Goal: Task Accomplishment & Management: Complete application form

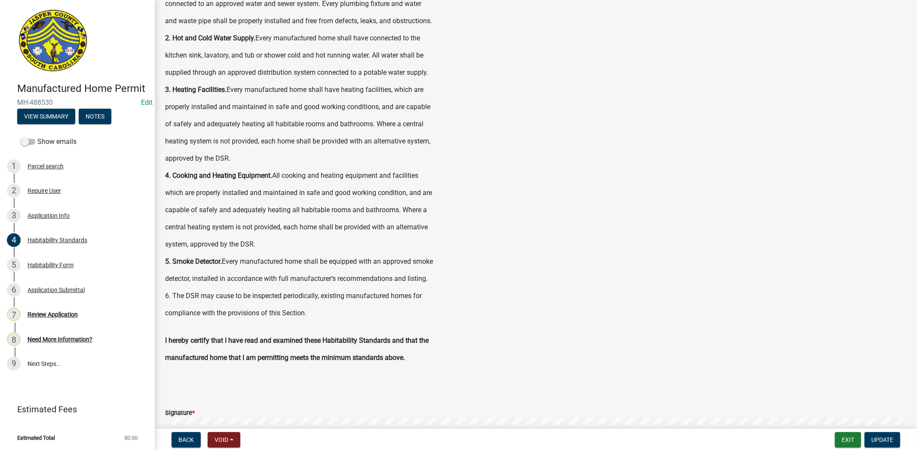
scroll to position [478, 0]
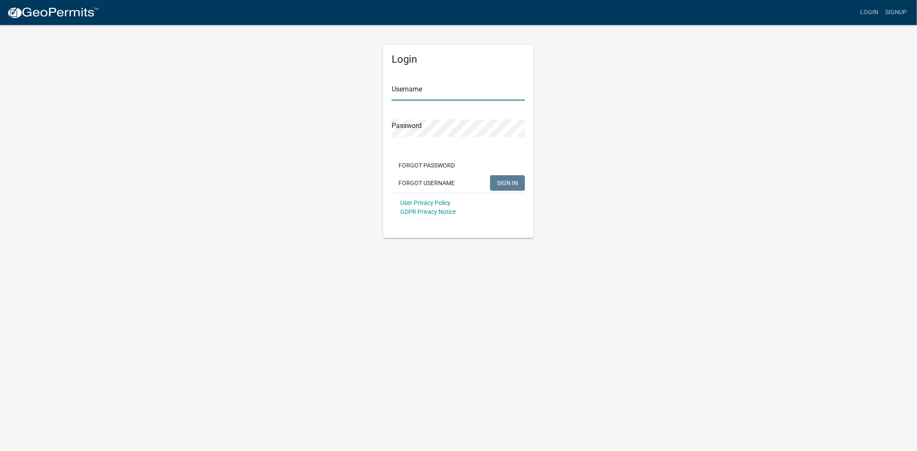
type input "[PERSON_NAME]"
click at [495, 179] on button "SIGN IN" at bounding box center [507, 182] width 35 height 15
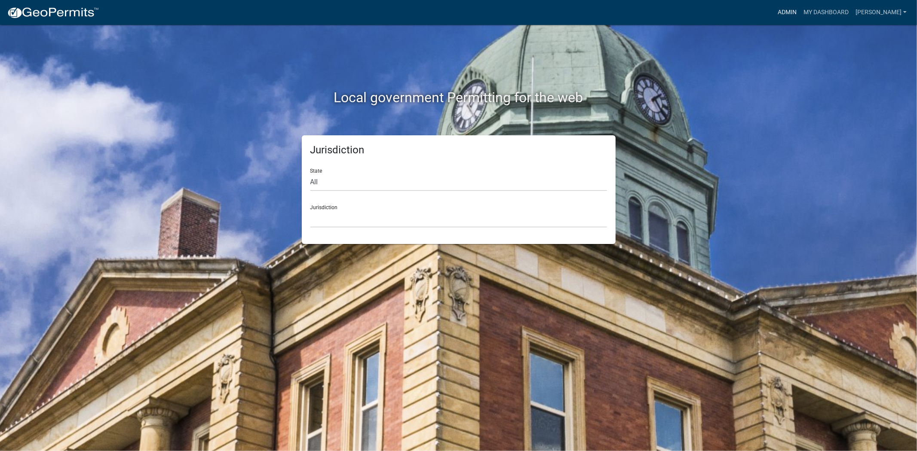
click at [800, 11] on link "Admin" at bounding box center [787, 12] width 26 height 16
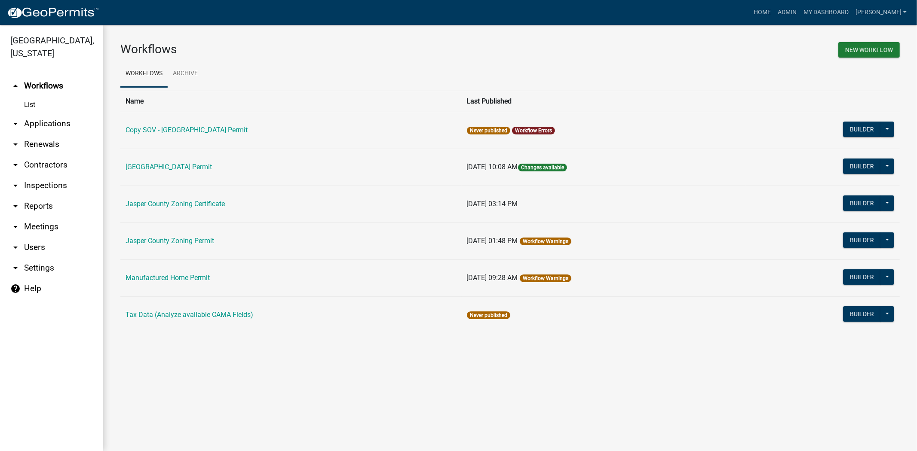
click at [50, 127] on link "arrow_drop_down Applications" at bounding box center [51, 123] width 103 height 21
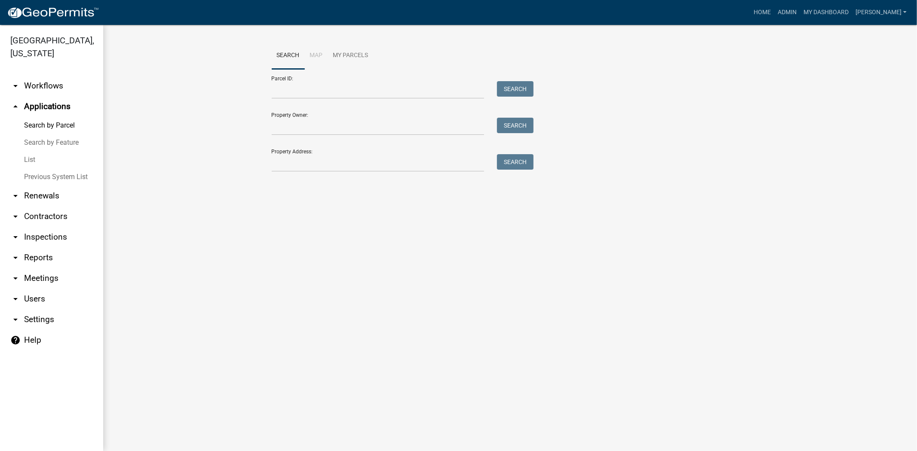
click at [32, 164] on link "List" at bounding box center [51, 159] width 103 height 17
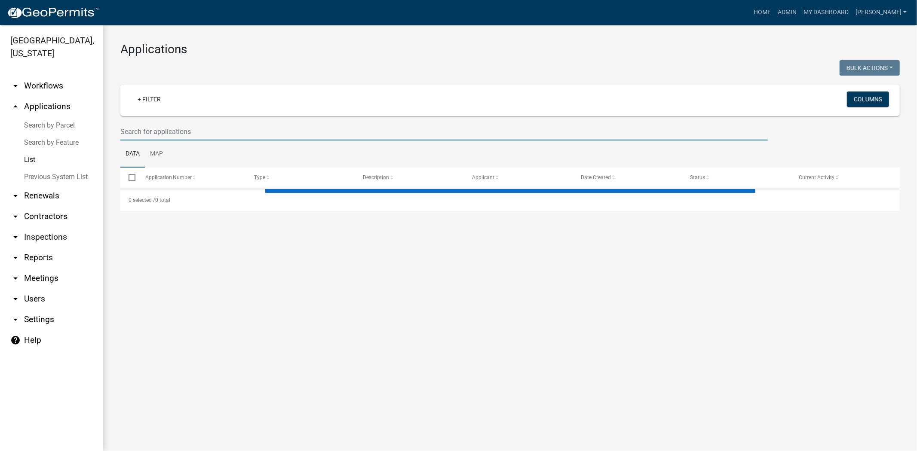
click at [259, 132] on input "text" at bounding box center [443, 132] width 647 height 18
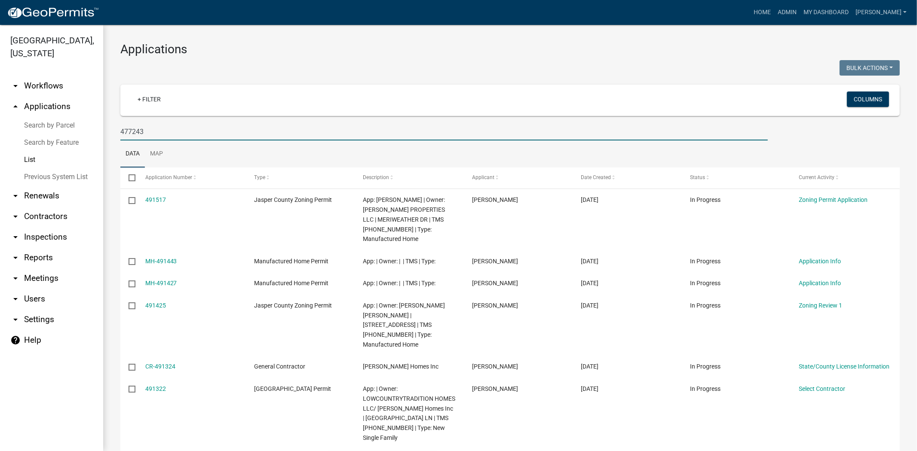
type input "477243"
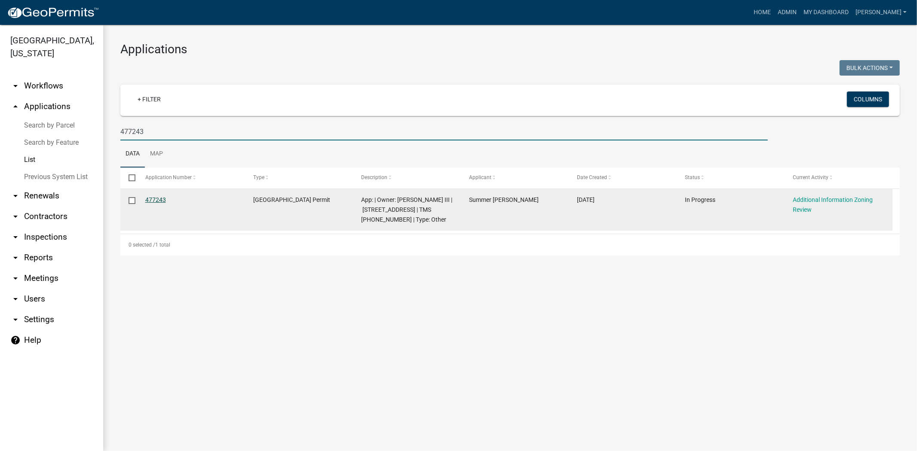
click at [152, 200] on link "477243" at bounding box center [155, 199] width 21 height 7
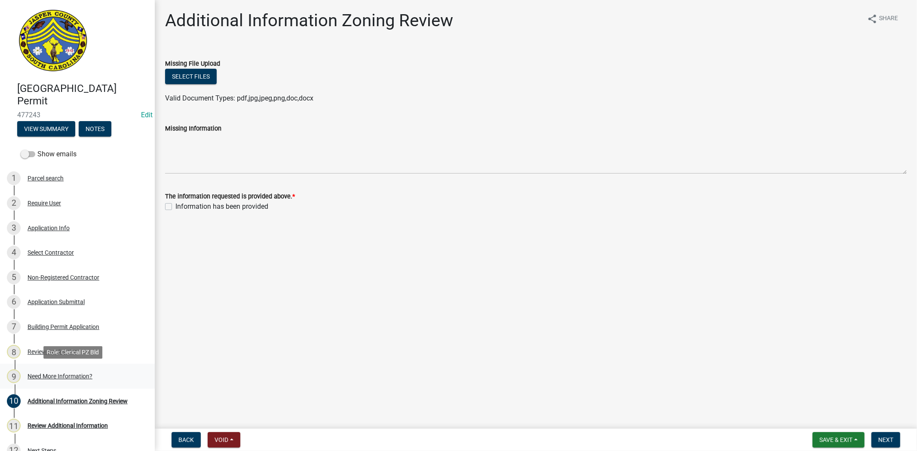
click at [65, 380] on div "9 Need More Information?" at bounding box center [74, 377] width 134 height 14
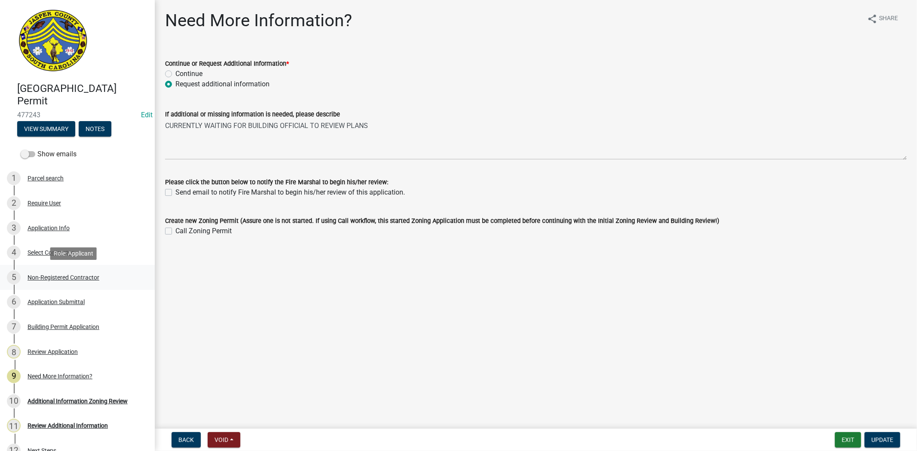
click at [83, 281] on div "5 Non-Registered Contractor" at bounding box center [74, 278] width 134 height 14
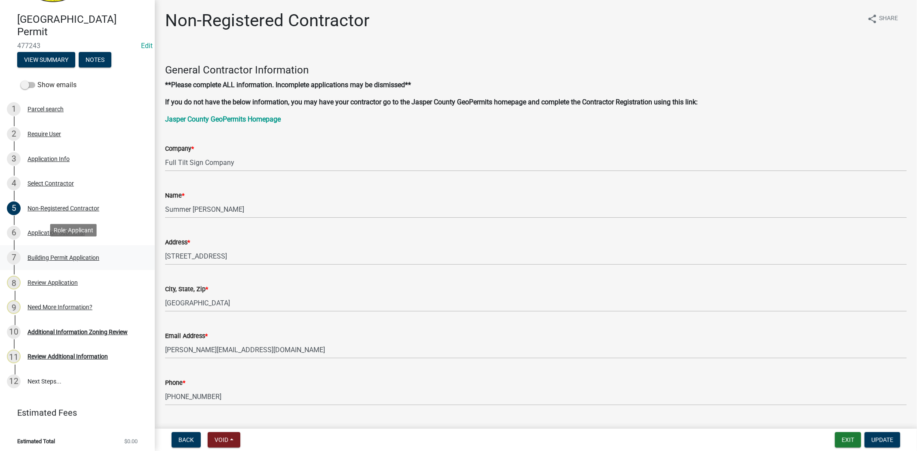
scroll to position [72, 0]
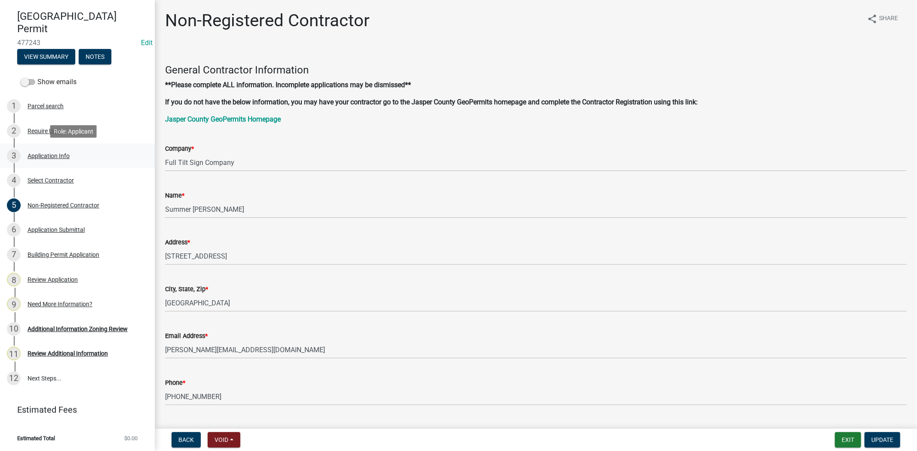
click at [88, 162] on link "3 Application Info" at bounding box center [77, 156] width 155 height 25
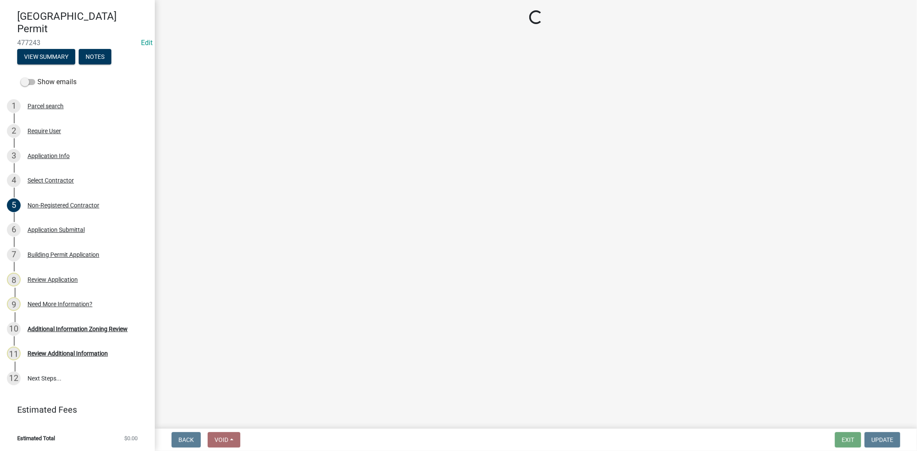
select select "6570ce79-212e-4c42-b64f-f74b85e12671"
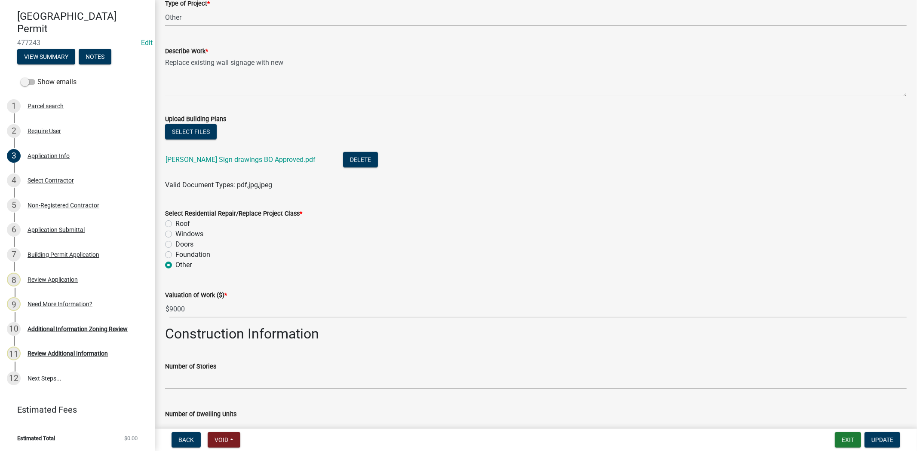
scroll to position [1003, 0]
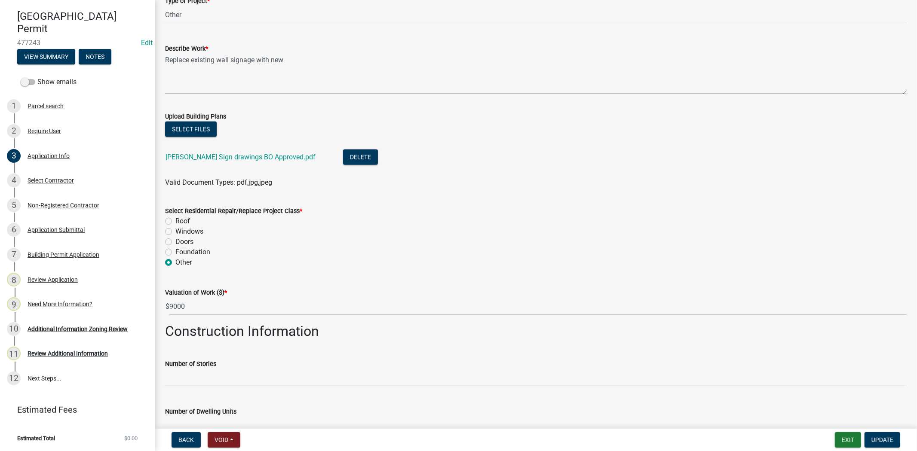
click at [193, 159] on link "[PERSON_NAME] Sign drawings BO Approved.pdf" at bounding box center [240, 157] width 150 height 8
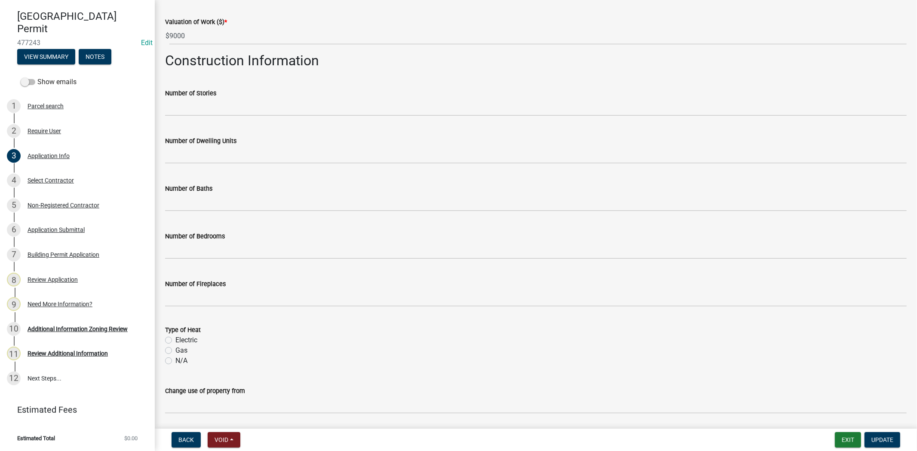
scroll to position [1348, 0]
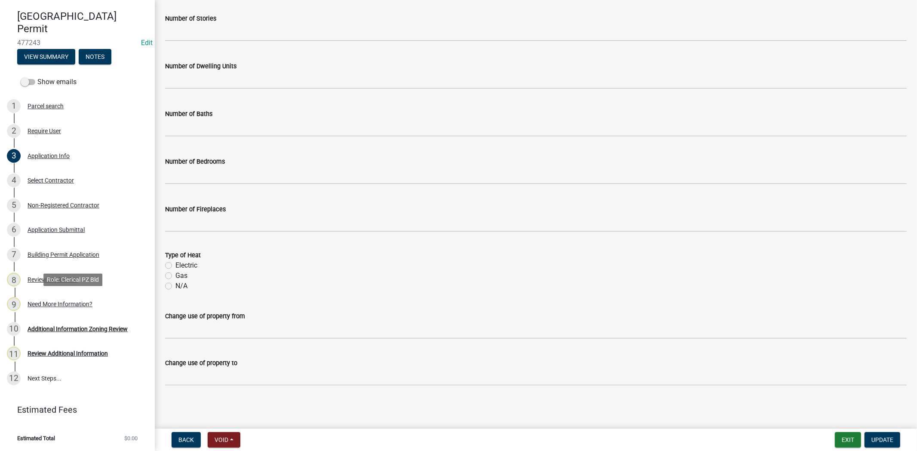
click at [58, 301] on div "Need More Information?" at bounding box center [60, 304] width 65 height 6
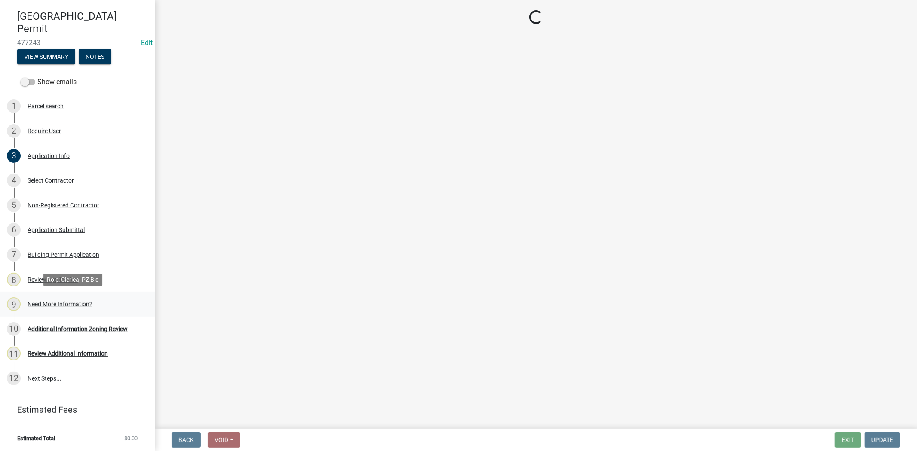
scroll to position [0, 0]
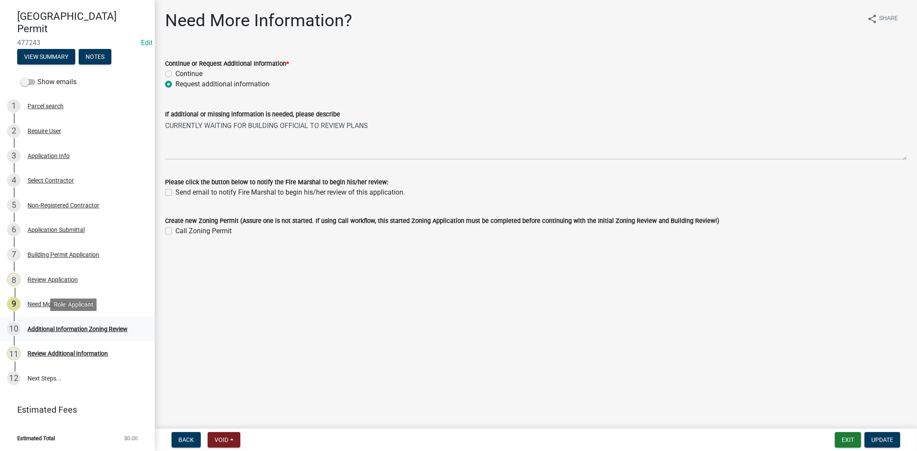
click at [109, 322] on div "10 Additional Information Zoning Review" at bounding box center [74, 329] width 134 height 14
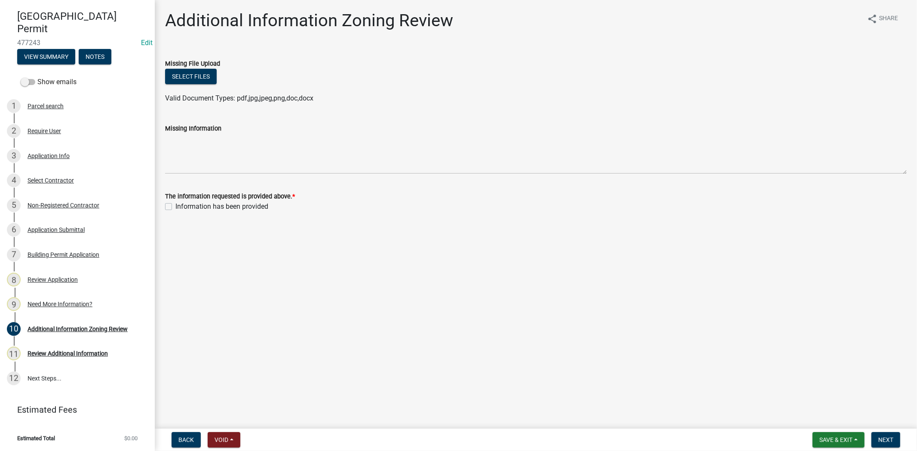
click at [175, 207] on label "Information has been provided" at bounding box center [221, 207] width 93 height 10
click at [175, 207] on input "Information has been provided" at bounding box center [178, 205] width 6 height 6
checkbox input "true"
click at [881, 444] on button "Next" at bounding box center [885, 439] width 29 height 15
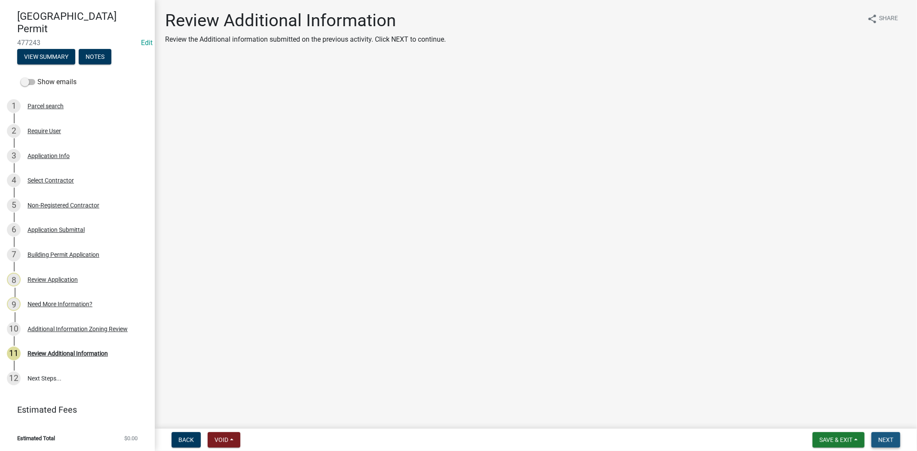
click at [880, 441] on span "Next" at bounding box center [885, 440] width 15 height 7
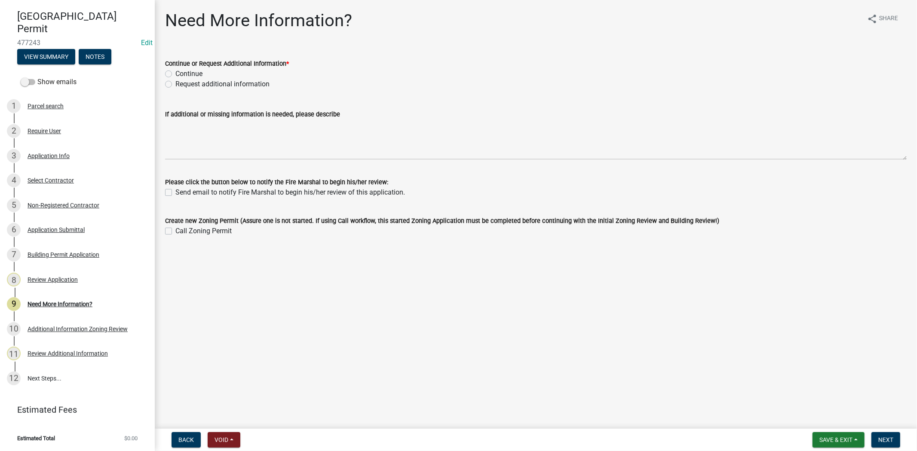
click at [175, 73] on label "Continue" at bounding box center [188, 74] width 27 height 10
click at [175, 73] on input "Continue" at bounding box center [178, 72] width 6 height 6
radio input "true"
click at [888, 444] on button "Next" at bounding box center [885, 439] width 29 height 15
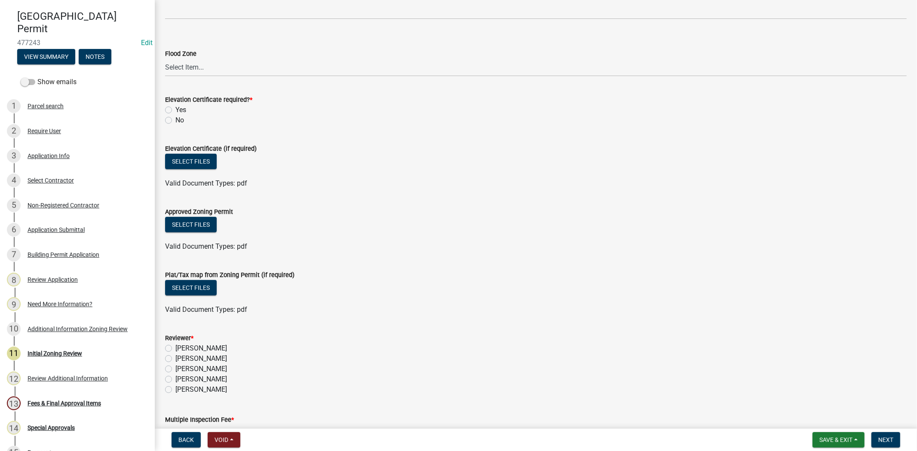
scroll to position [382, 0]
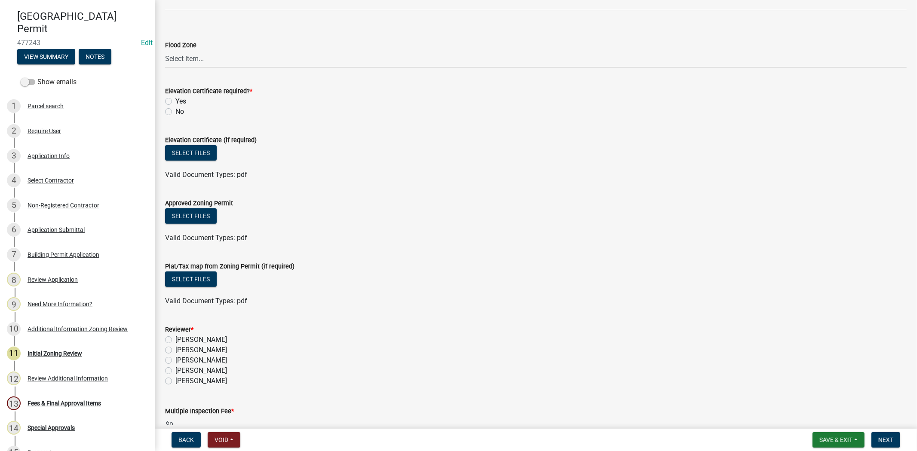
click at [175, 113] on label "No" at bounding box center [179, 112] width 9 height 10
click at [175, 112] on input "No" at bounding box center [178, 110] width 6 height 6
radio input "true"
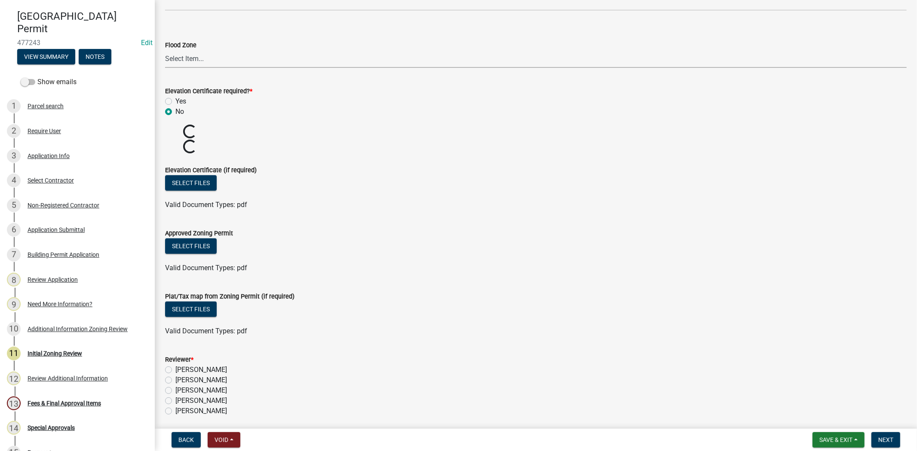
click at [179, 58] on select "Select Item... A AE X Shaded X N/A" at bounding box center [535, 59] width 741 height 18
click at [165, 50] on select "Select Item... A AE X Shaded X N/A" at bounding box center [535, 59] width 741 height 18
select select "ce624d28-693e-44a6-9022-b5351fe15fcb"
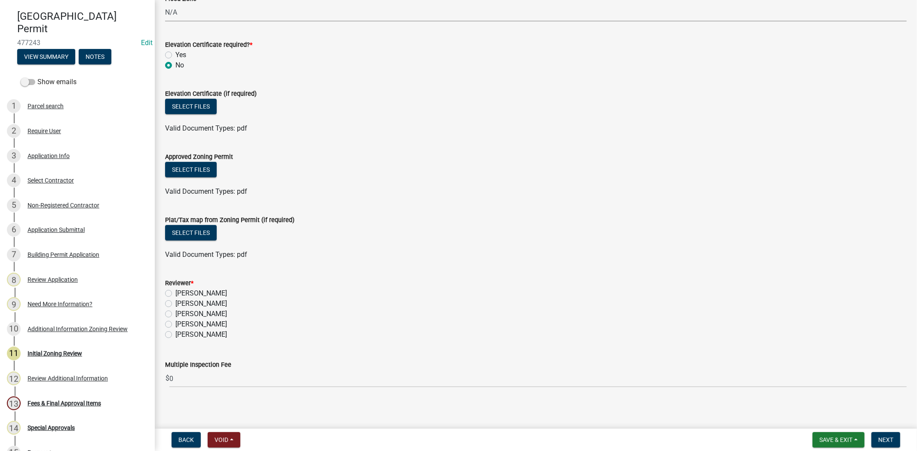
scroll to position [431, 0]
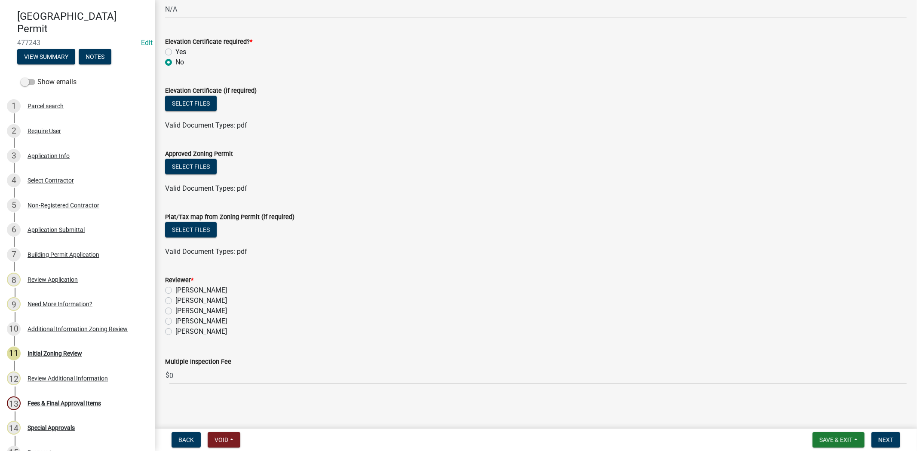
click at [175, 290] on label "[PERSON_NAME]" at bounding box center [201, 290] width 52 height 10
click at [175, 290] on input "[PERSON_NAME]" at bounding box center [178, 288] width 6 height 6
radio input "true"
click at [887, 444] on button "Next" at bounding box center [885, 439] width 29 height 15
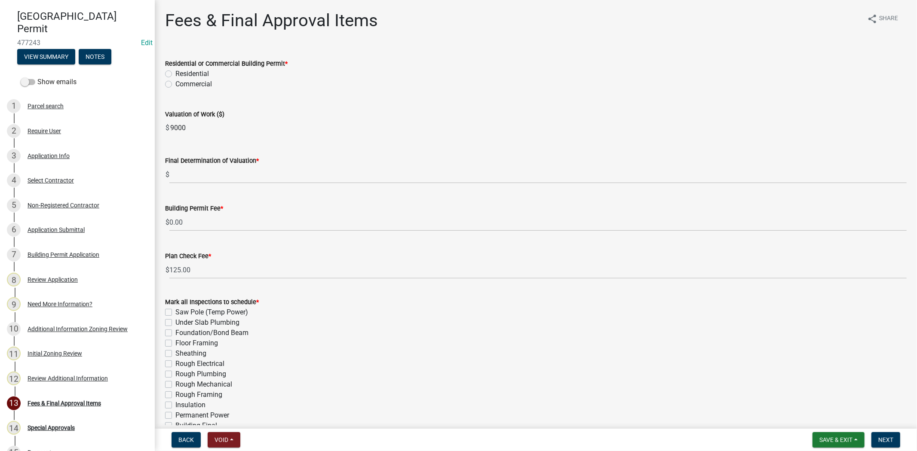
click at [175, 85] on label "Commercial" at bounding box center [193, 84] width 37 height 10
click at [175, 85] on input "Commercial" at bounding box center [178, 82] width 6 height 6
radio input "true"
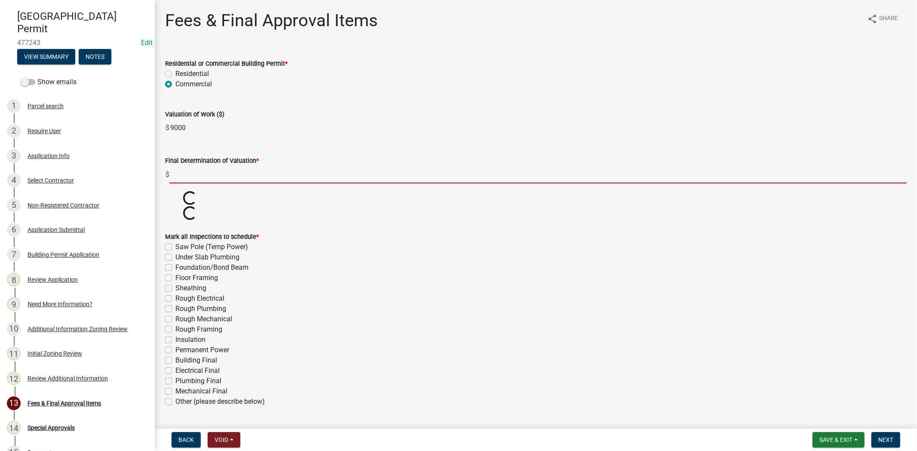
click at [190, 178] on input "text" at bounding box center [537, 175] width 737 height 18
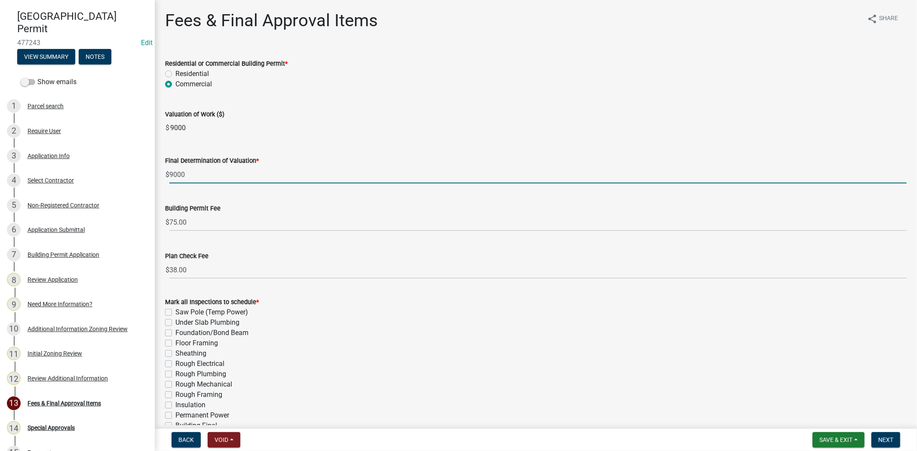
type input "9000"
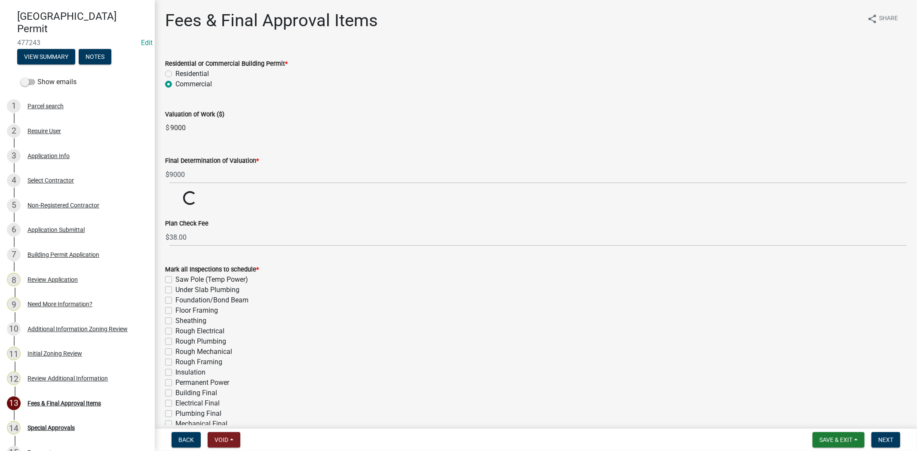
click at [463, 202] on wm-data-entity-input "Building Permit Fee $ Loading... Loading..." at bounding box center [535, 198] width 741 height 15
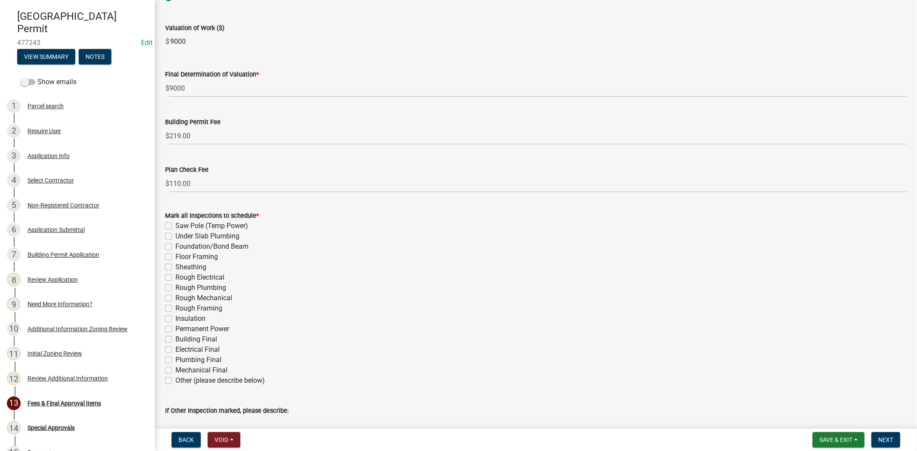
scroll to position [95, 0]
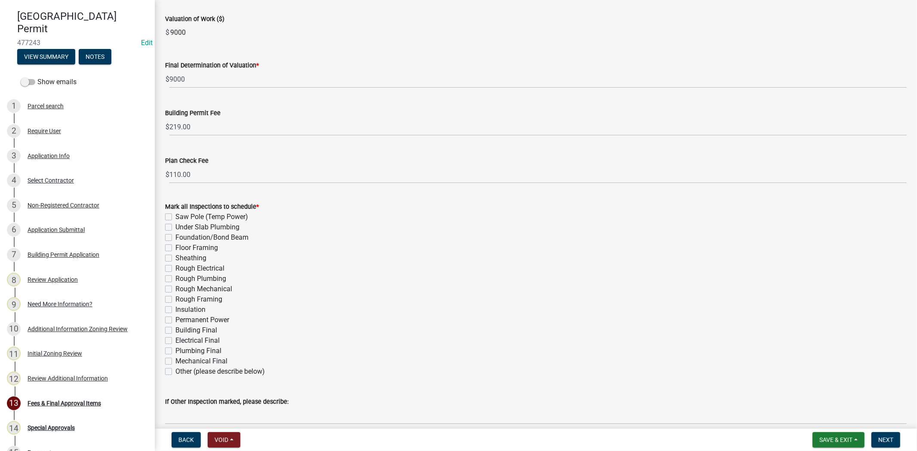
click at [175, 374] on label "Other (please describe below)" at bounding box center [219, 372] width 89 height 10
click at [175, 372] on input "Other (please describe below)" at bounding box center [178, 370] width 6 height 6
checkbox input "true"
checkbox input "false"
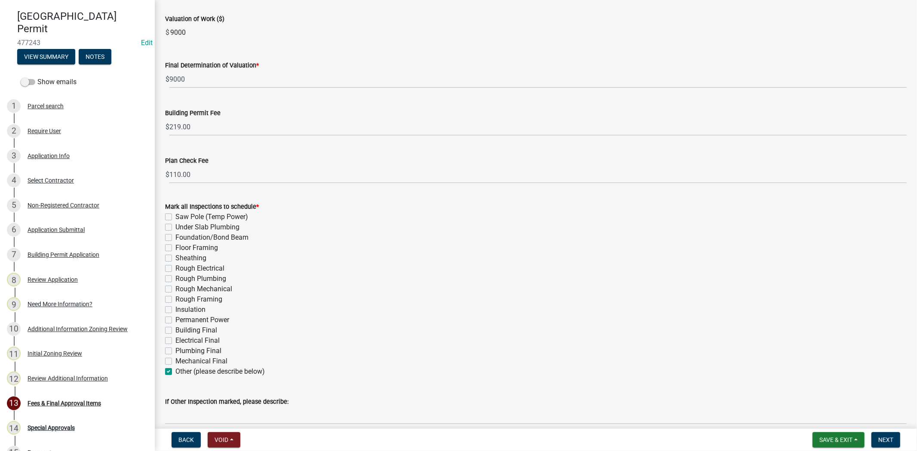
checkbox input "false"
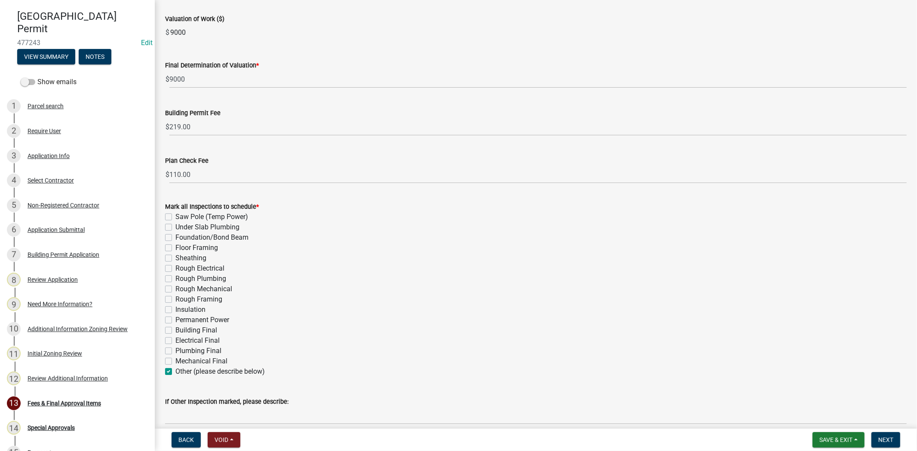
checkbox input "false"
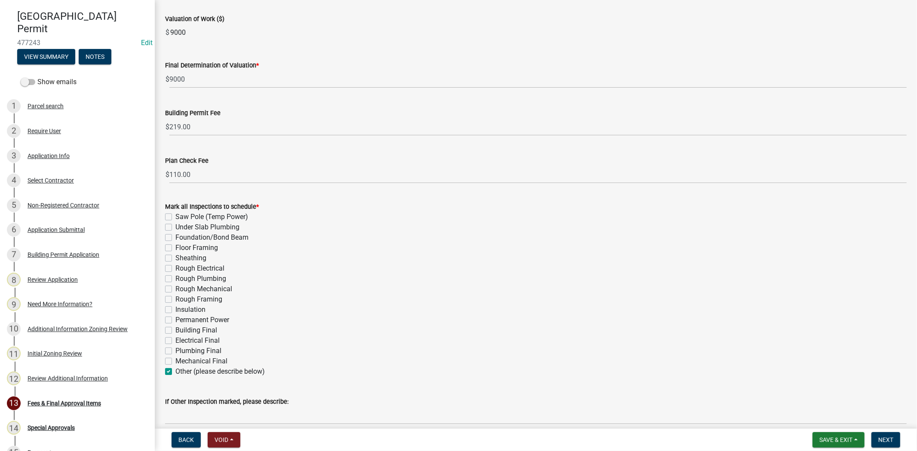
checkbox input "false"
checkbox input "true"
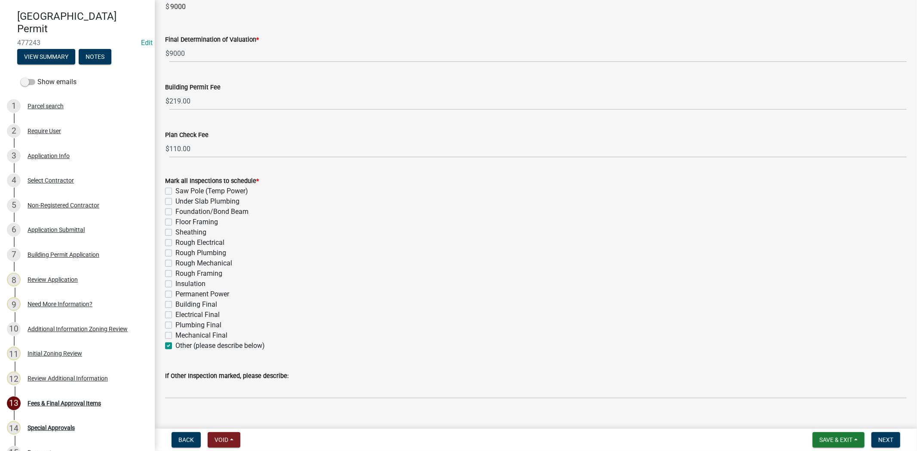
scroll to position [135, 0]
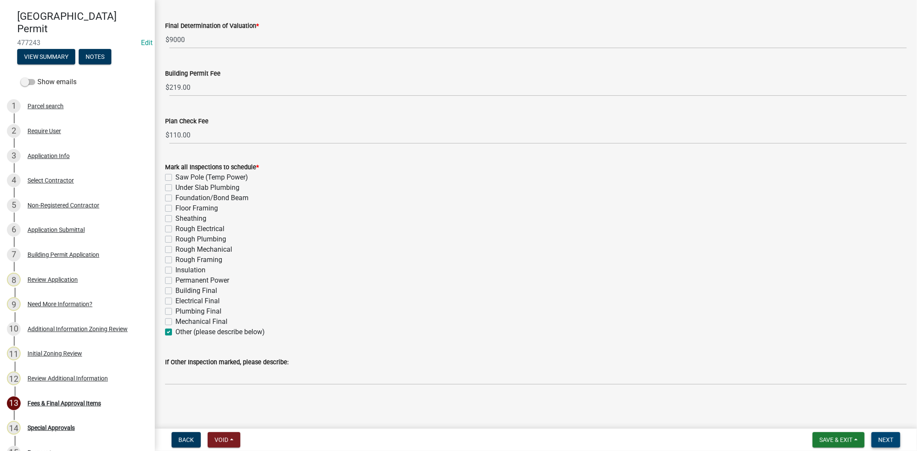
click at [880, 444] on button "Next" at bounding box center [885, 439] width 29 height 15
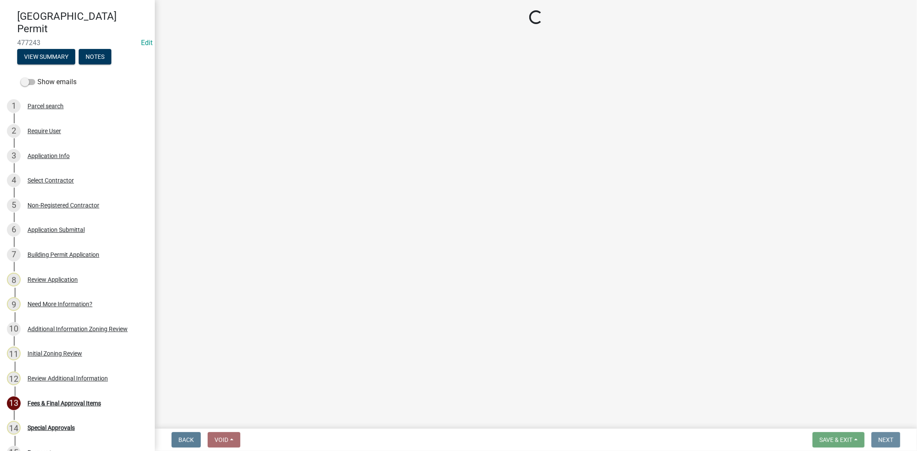
scroll to position [0, 0]
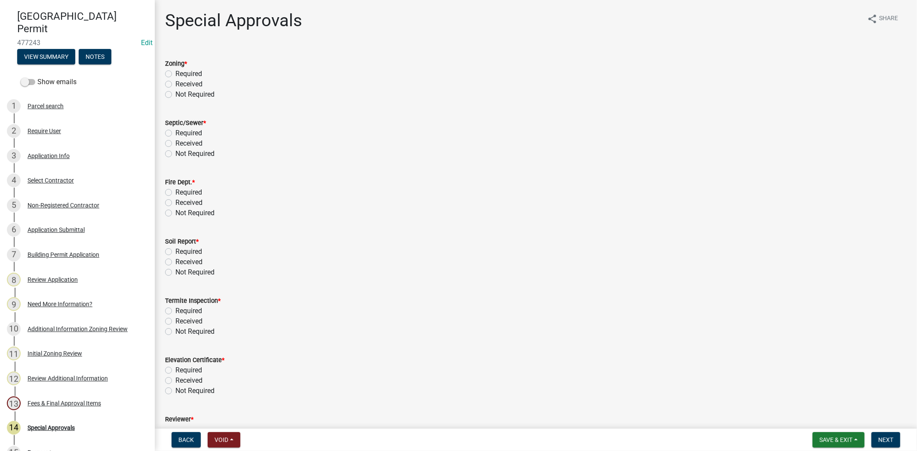
click at [175, 85] on label "Received" at bounding box center [188, 84] width 27 height 10
click at [175, 85] on input "Received" at bounding box center [178, 82] width 6 height 6
radio input "true"
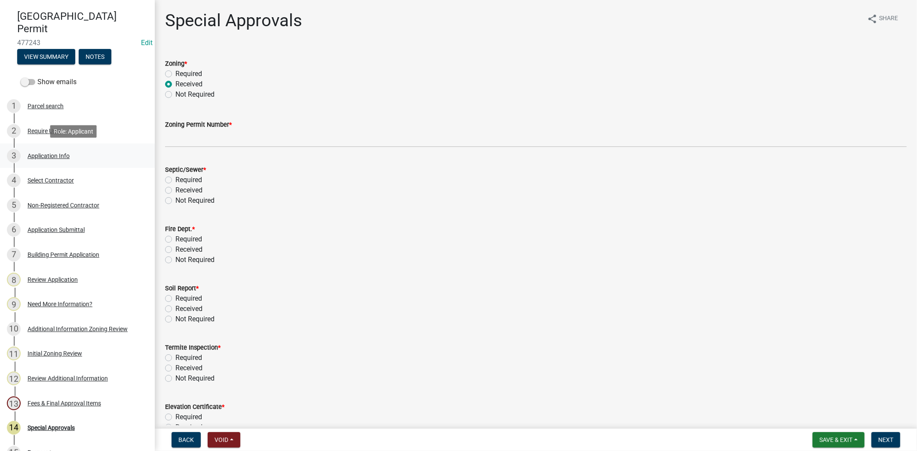
click at [37, 163] on link "3 Application Info" at bounding box center [77, 156] width 155 height 25
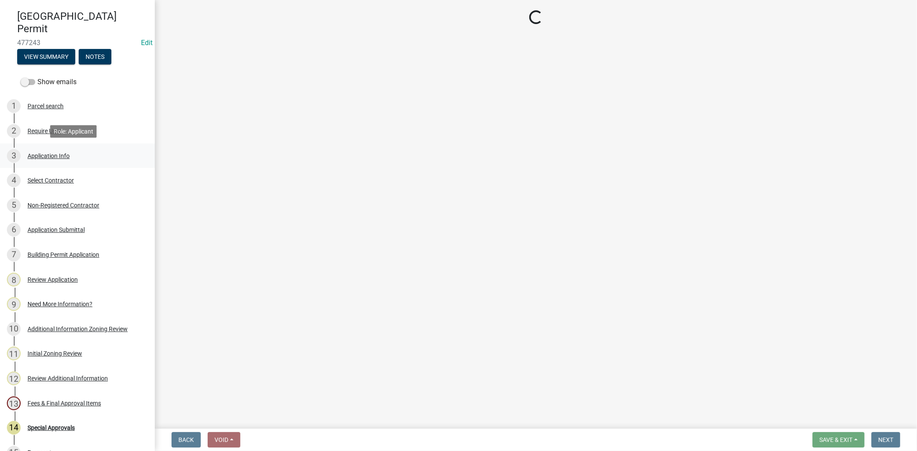
select select "6570ce79-212e-4c42-b64f-f74b85e12671"
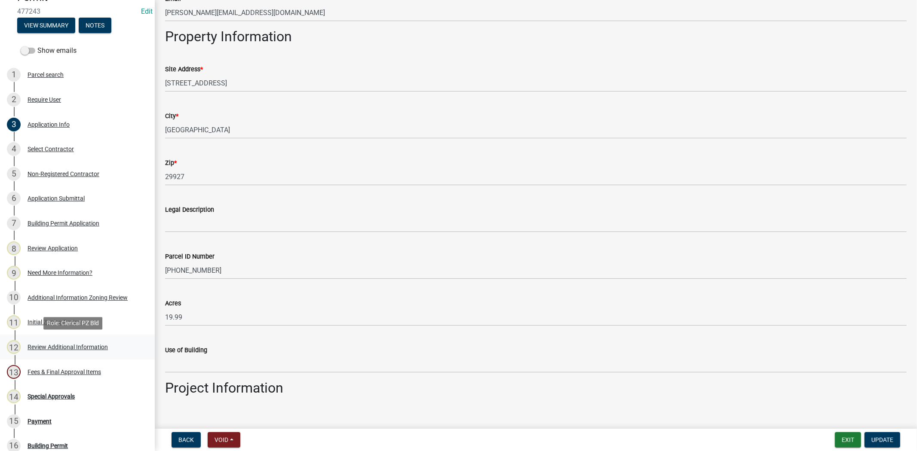
scroll to position [120, 0]
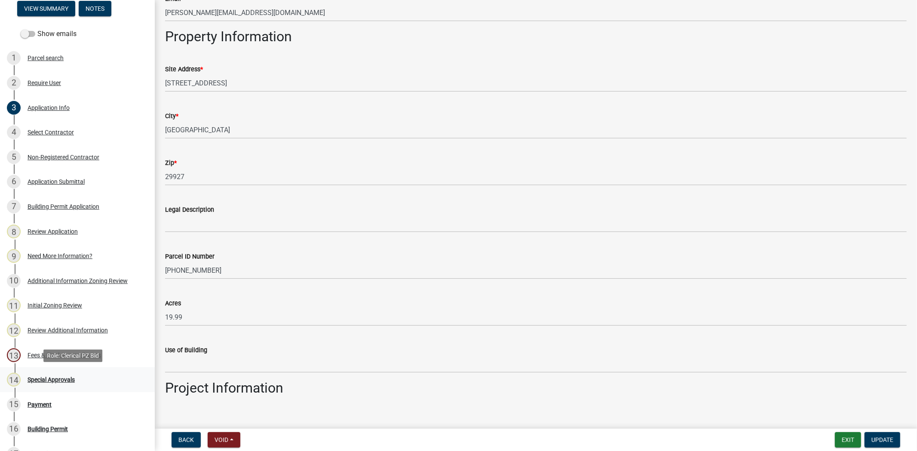
click at [49, 377] on div "Special Approvals" at bounding box center [51, 380] width 47 height 6
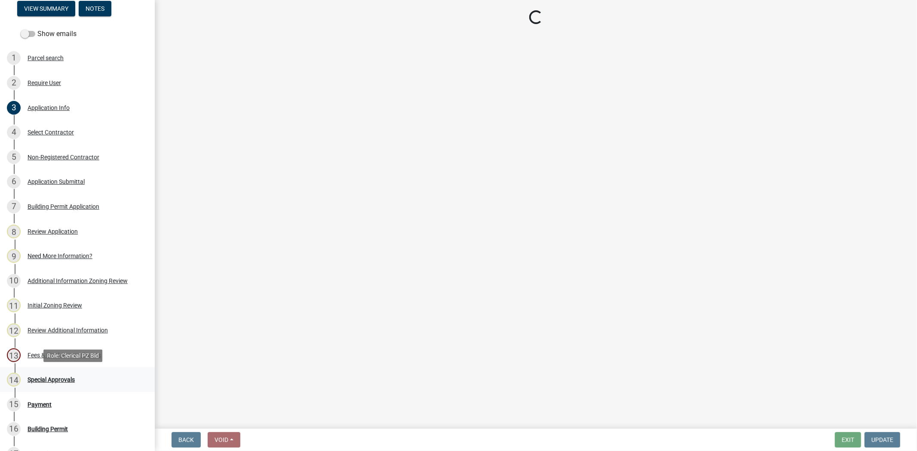
scroll to position [0, 0]
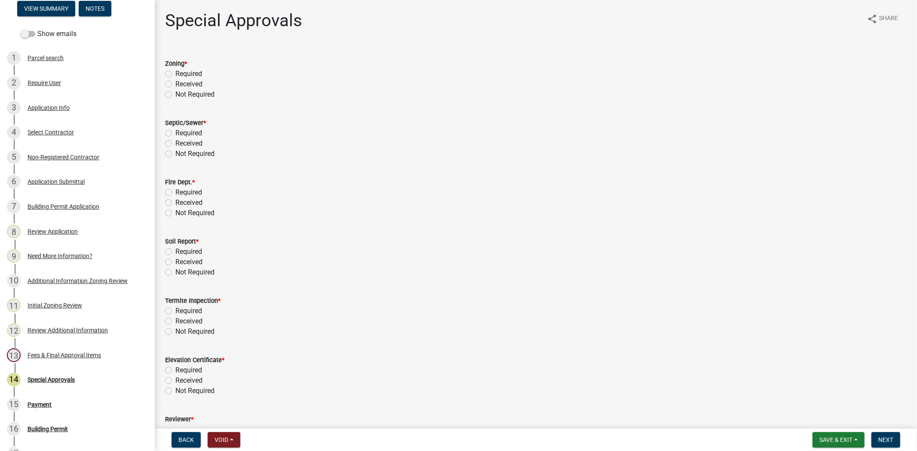
click at [175, 81] on label "Received" at bounding box center [188, 84] width 27 height 10
click at [175, 81] on input "Received" at bounding box center [178, 82] width 6 height 6
radio input "true"
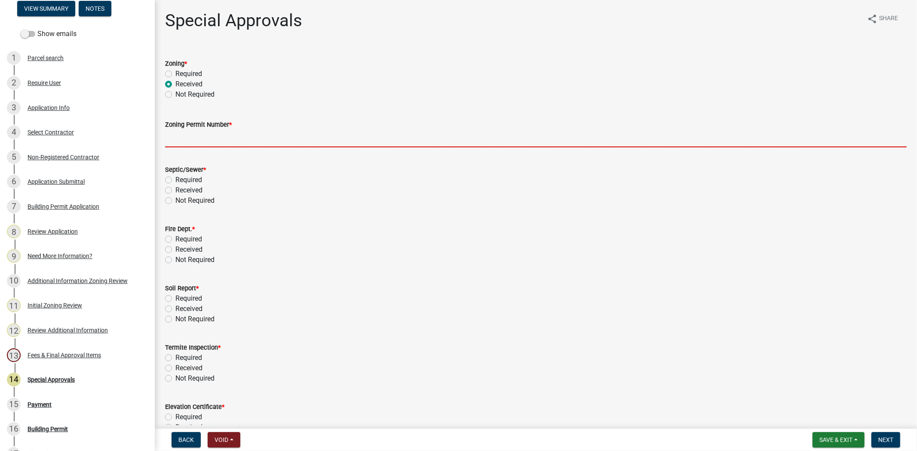
click at [167, 144] on input "Zoning Permit Number *" at bounding box center [535, 139] width 741 height 18
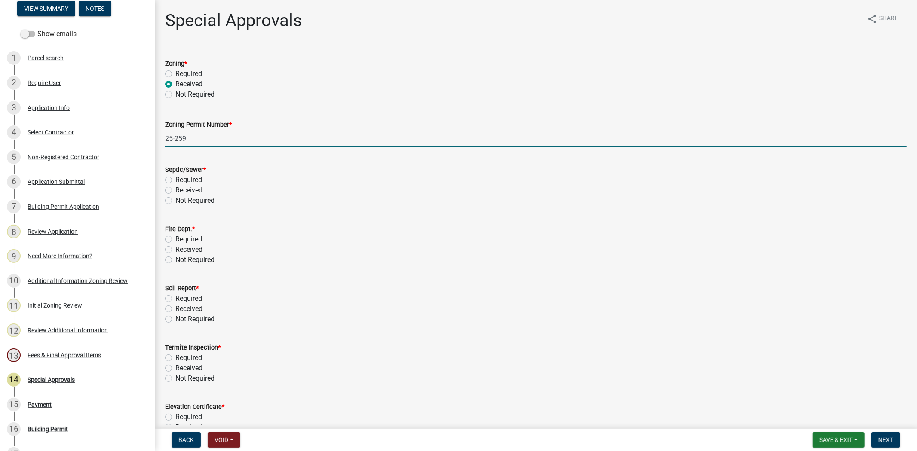
type input "25-259"
click at [175, 200] on label "Not Required" at bounding box center [194, 201] width 39 height 10
click at [175, 200] on input "Not Required" at bounding box center [178, 199] width 6 height 6
radio input "true"
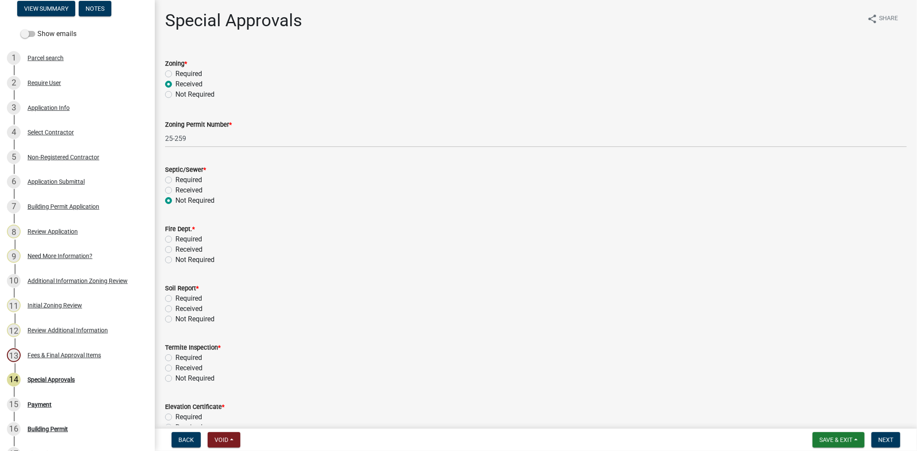
click at [175, 258] on label "Not Required" at bounding box center [194, 260] width 39 height 10
click at [175, 258] on input "Not Required" at bounding box center [178, 258] width 6 height 6
radio input "true"
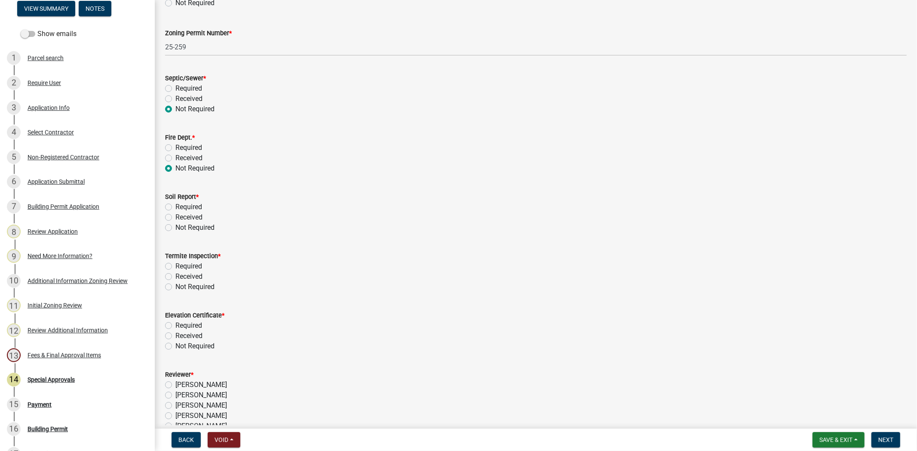
scroll to position [95, 0]
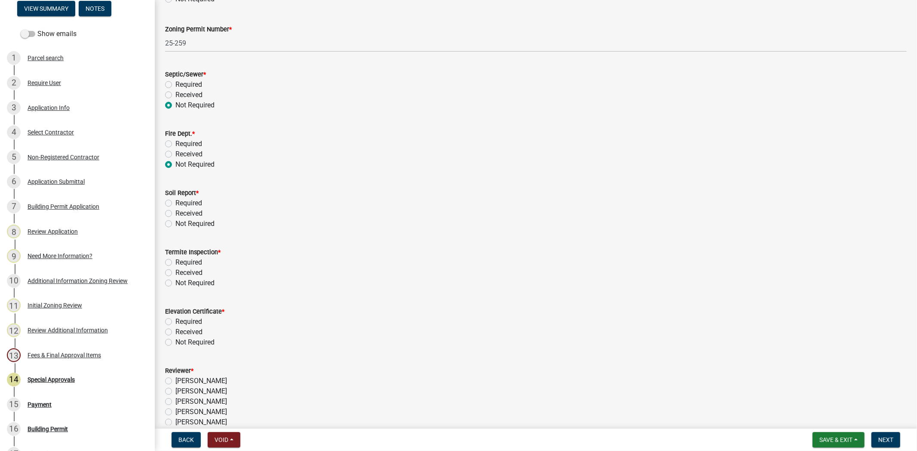
click at [175, 224] on label "Not Required" at bounding box center [194, 224] width 39 height 10
click at [175, 224] on input "Not Required" at bounding box center [178, 222] width 6 height 6
radio input "true"
click at [175, 284] on label "Not Required" at bounding box center [194, 283] width 39 height 10
click at [175, 284] on input "Not Required" at bounding box center [178, 281] width 6 height 6
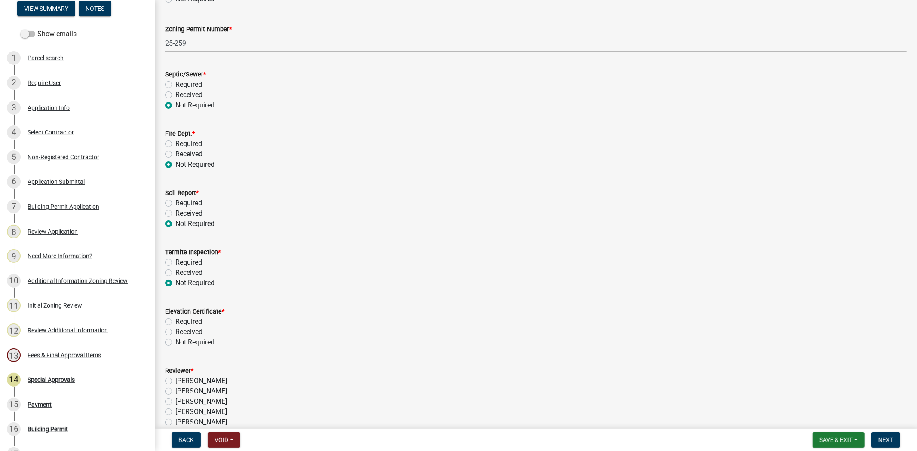
radio input "true"
click at [175, 344] on label "Not Required" at bounding box center [194, 342] width 39 height 10
click at [175, 343] on input "Not Required" at bounding box center [178, 340] width 6 height 6
radio input "true"
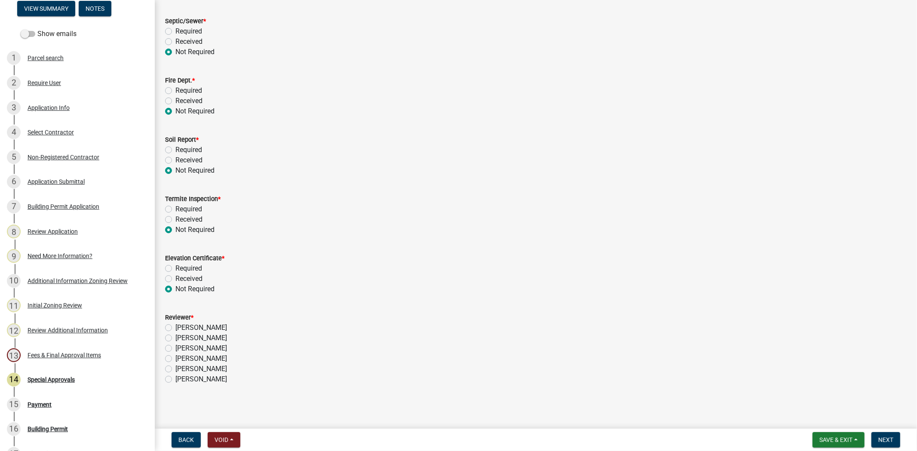
scroll to position [149, 0]
click at [175, 360] on label "[PERSON_NAME]" at bounding box center [201, 358] width 52 height 10
click at [175, 359] on input "[PERSON_NAME]" at bounding box center [178, 356] width 6 height 6
radio input "true"
click at [893, 438] on button "Next" at bounding box center [885, 439] width 29 height 15
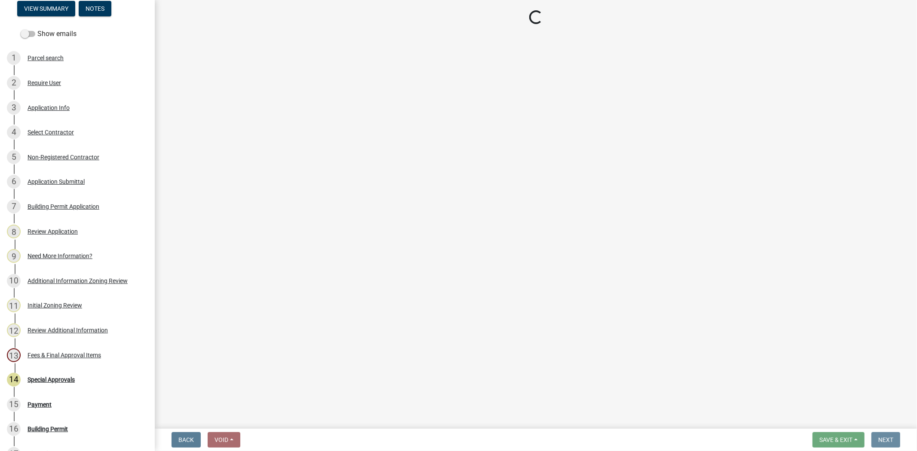
scroll to position [0, 0]
select select "3: 3"
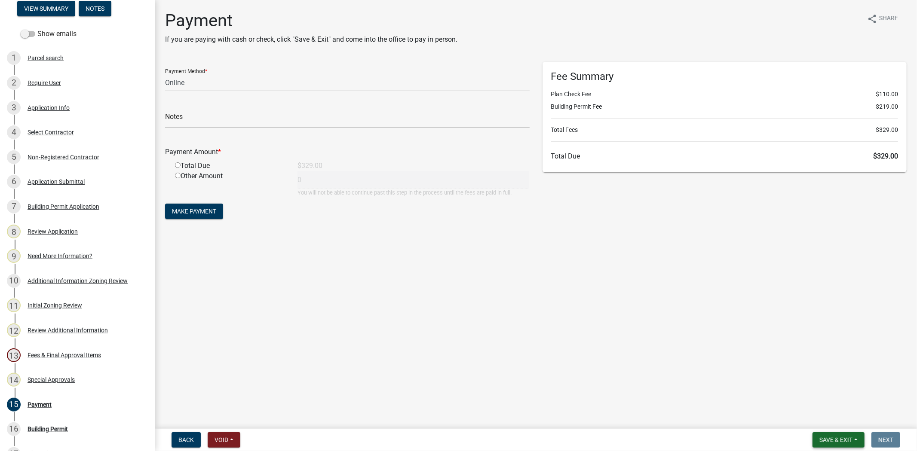
click at [827, 437] on span "Save & Exit" at bounding box center [835, 440] width 33 height 7
click at [833, 422] on button "Save & Exit" at bounding box center [830, 417] width 69 height 21
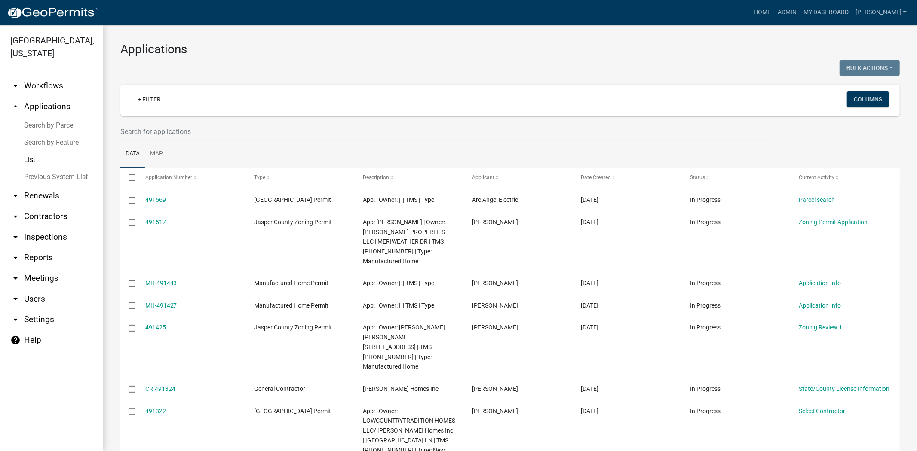
click at [220, 134] on input "text" at bounding box center [443, 132] width 647 height 18
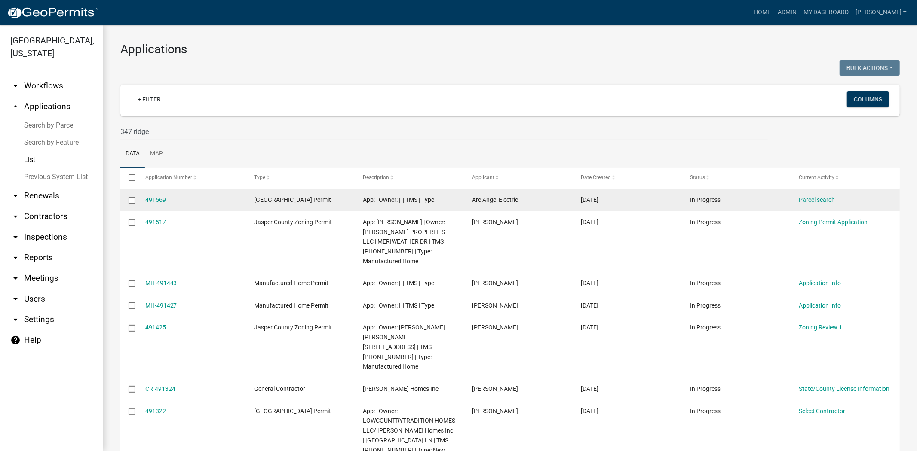
type input "347 ridge"
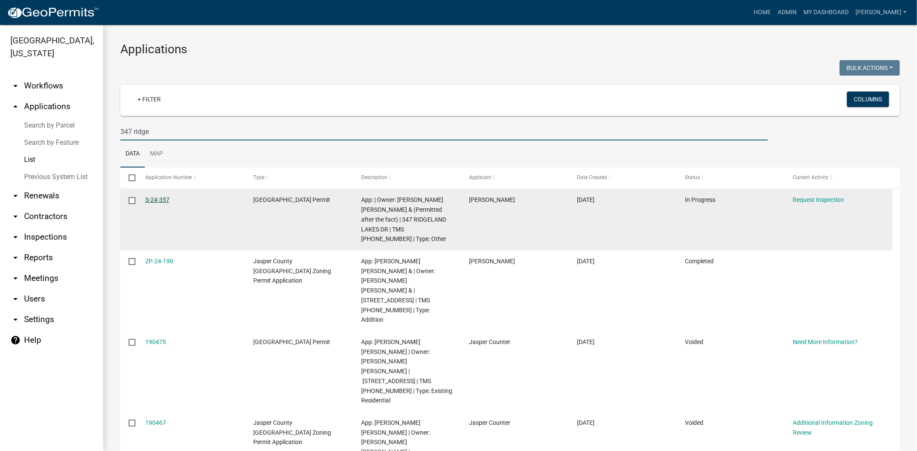
click at [162, 196] on link "S-24-357" at bounding box center [157, 199] width 24 height 7
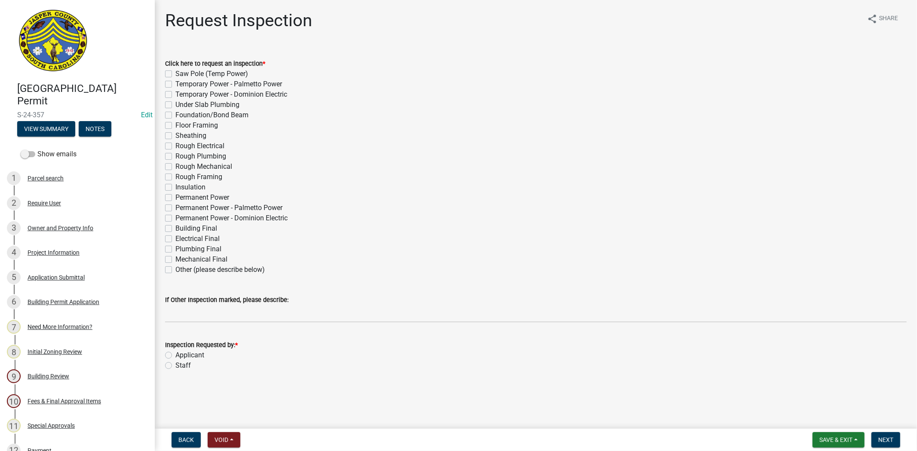
click at [175, 270] on label "Other (please describe below)" at bounding box center [219, 270] width 89 height 10
click at [175, 270] on input "Other (please describe below)" at bounding box center [178, 268] width 6 height 6
checkbox input "true"
checkbox input "false"
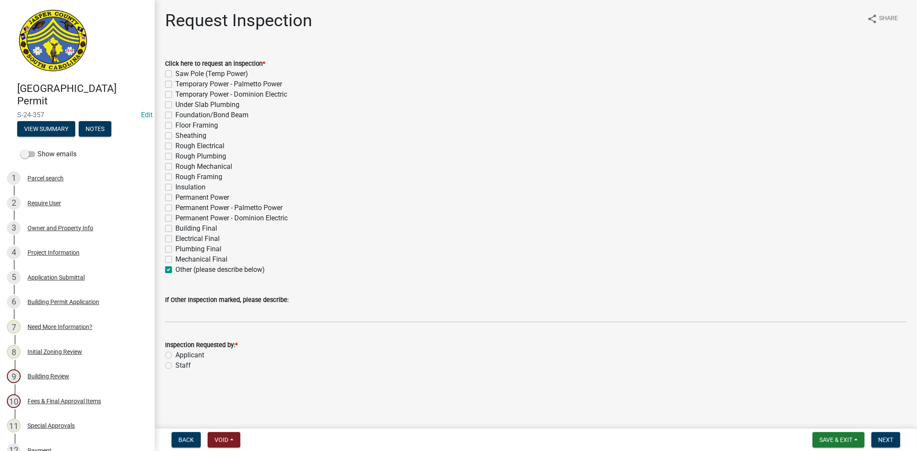
checkbox input "false"
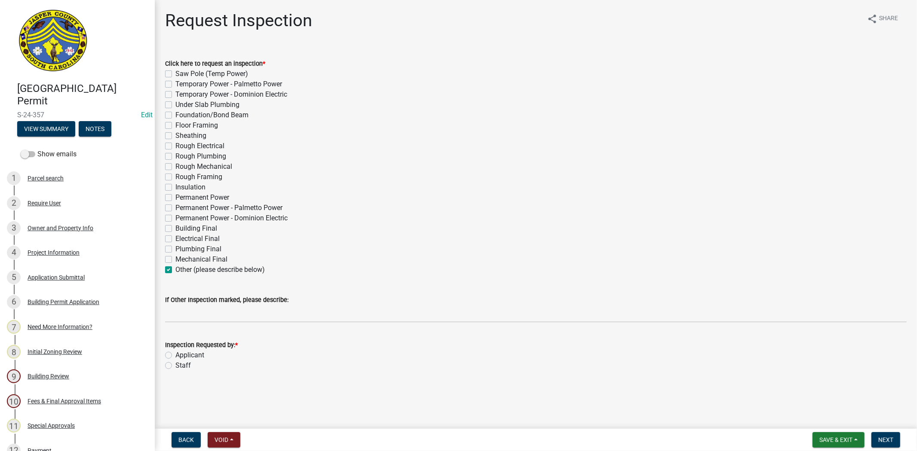
checkbox input "false"
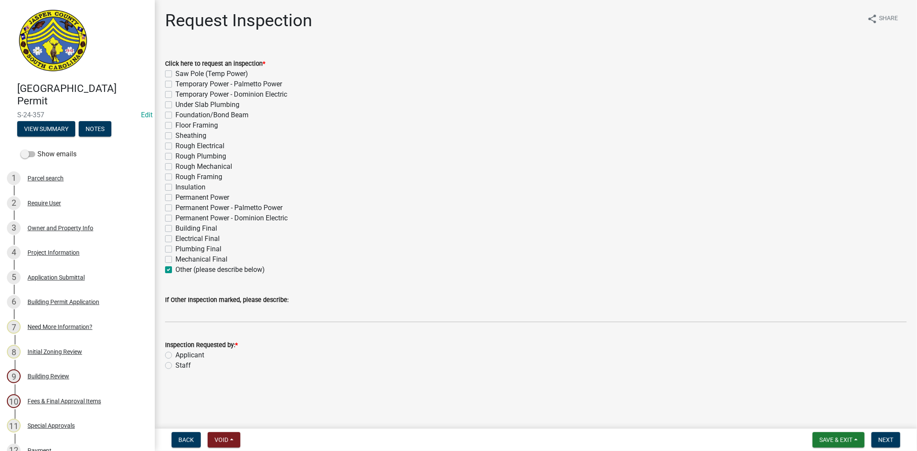
checkbox input "false"
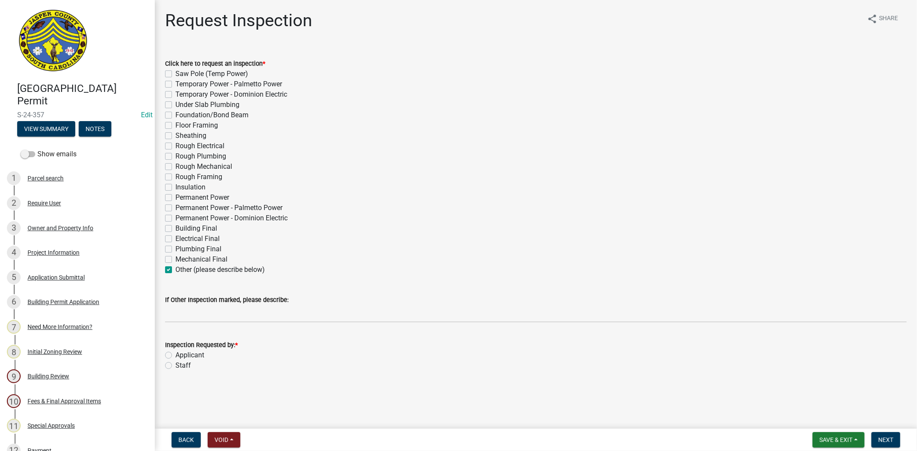
checkbox input "false"
checkbox input "true"
click at [172, 366] on div "Staff" at bounding box center [535, 366] width 741 height 10
click at [175, 367] on label "Staff" at bounding box center [182, 366] width 15 height 10
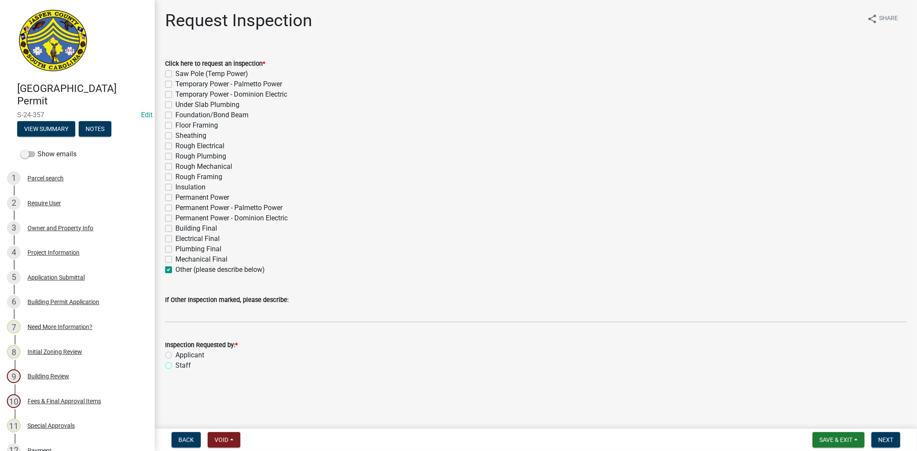
click at [175, 366] on input "Staff" at bounding box center [178, 364] width 6 height 6
radio input "true"
click at [885, 438] on span "Next" at bounding box center [885, 440] width 15 height 7
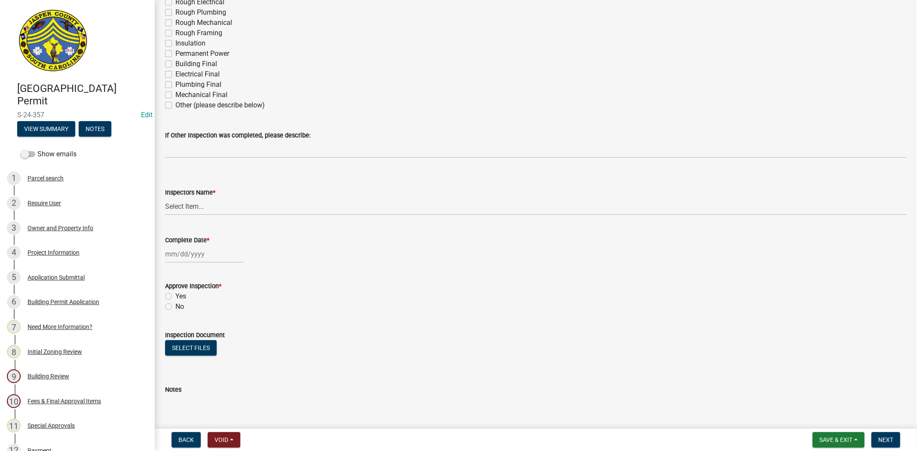
scroll to position [191, 0]
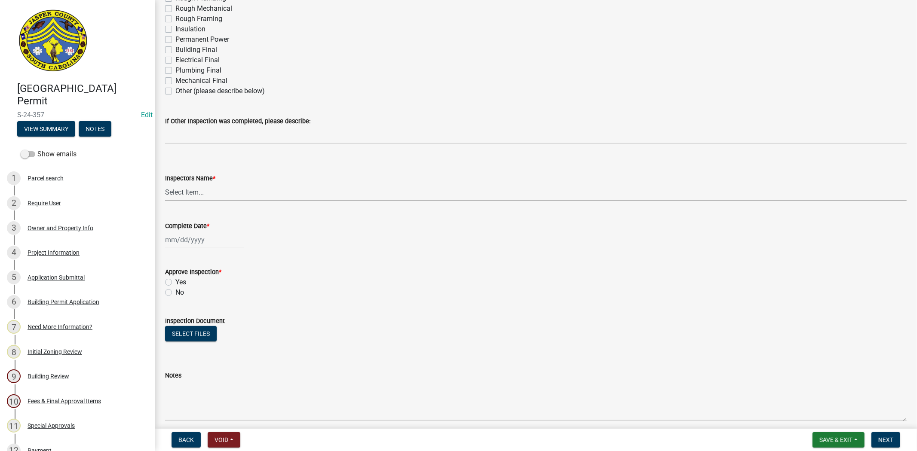
click at [198, 185] on select "Select Item... [EMAIL_ADDRESS][DOMAIN_NAME] ([PERSON_NAME] ) rcampbell ([PERSON…" at bounding box center [535, 193] width 741 height 18
click at [307, 181] on div "Inspectors Name *" at bounding box center [535, 178] width 741 height 10
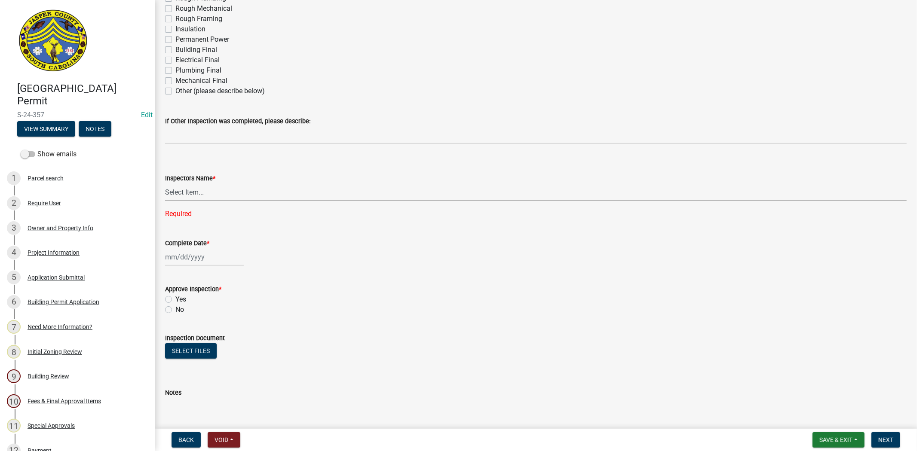
click at [185, 190] on select "Select Item... [EMAIL_ADDRESS][DOMAIN_NAME] ([PERSON_NAME] ) rcampbell ([PERSON…" at bounding box center [535, 193] width 741 height 18
select select "acf36c91-87ca-4b19-8dd2-91b45068efa1"
click at [165, 184] on select "Select Item... [EMAIL_ADDRESS][DOMAIN_NAME] ([PERSON_NAME] ) rcampbell ([PERSON…" at bounding box center [535, 193] width 741 height 18
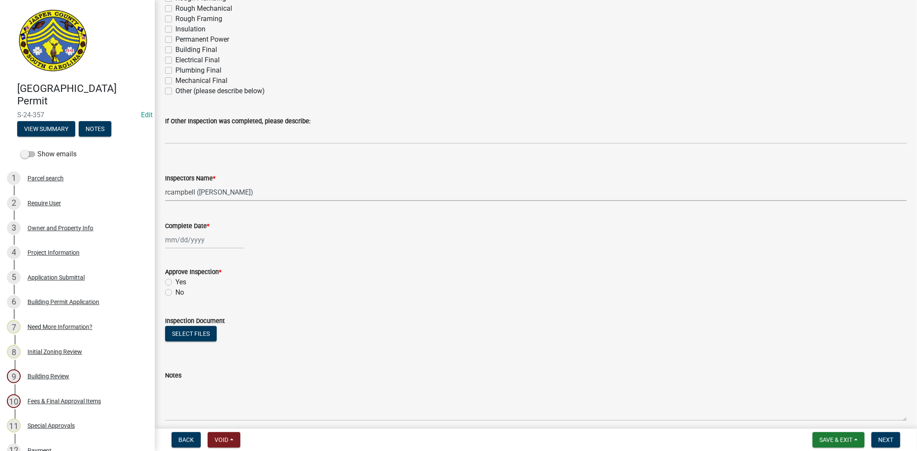
select select "10"
select select "2025"
drag, startPoint x: 191, startPoint y: 240, endPoint x: 189, endPoint y: 250, distance: 10.0
click at [191, 240] on div "[PERSON_NAME] Feb Mar Apr [PERSON_NAME][DATE] Oct Nov [DATE] 1526 1527 1528 152…" at bounding box center [204, 240] width 79 height 18
click at [171, 314] on div "13" at bounding box center [174, 313] width 14 height 14
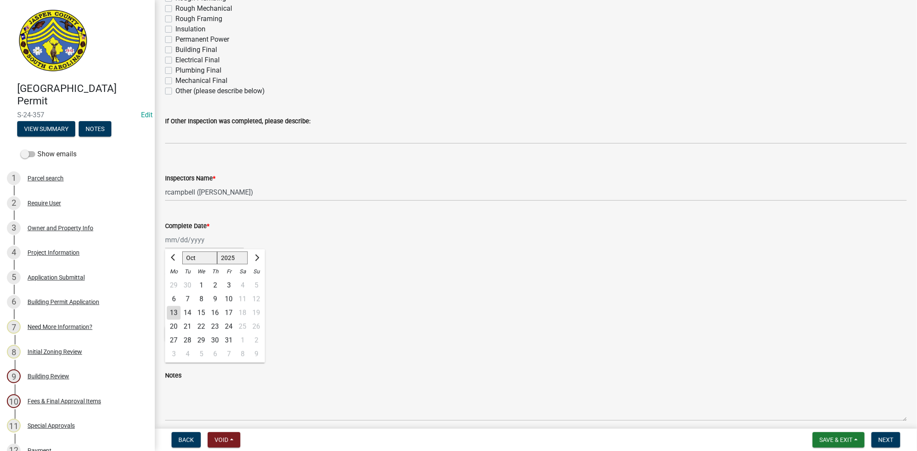
type input "[DATE]"
click at [175, 294] on label "No" at bounding box center [179, 293] width 9 height 10
click at [175, 293] on input "No" at bounding box center [178, 291] width 6 height 6
radio input "true"
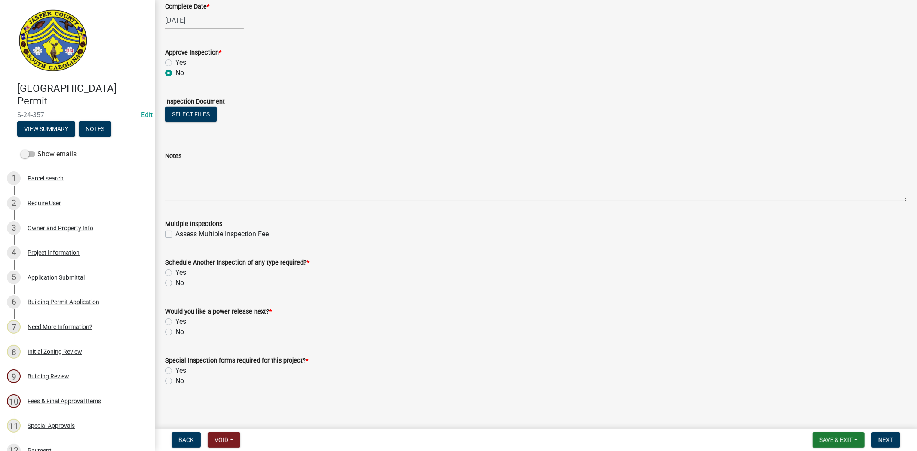
scroll to position [413, 0]
click at [175, 270] on label "Yes" at bounding box center [180, 271] width 11 height 10
click at [175, 270] on input "Yes" at bounding box center [178, 269] width 6 height 6
radio input "true"
click at [175, 331] on label "No" at bounding box center [179, 330] width 9 height 10
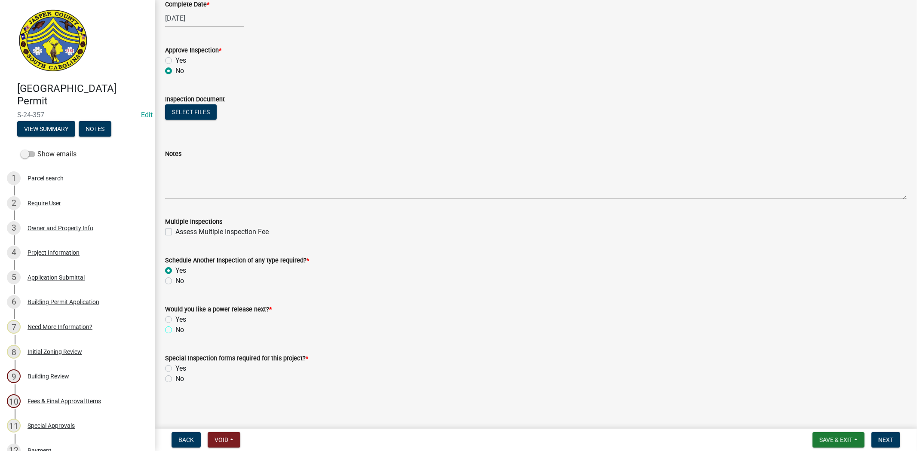
click at [175, 331] on input "No" at bounding box center [178, 328] width 6 height 6
radio input "true"
click at [175, 378] on label "No" at bounding box center [179, 379] width 9 height 10
click at [175, 378] on input "No" at bounding box center [178, 377] width 6 height 6
radio input "true"
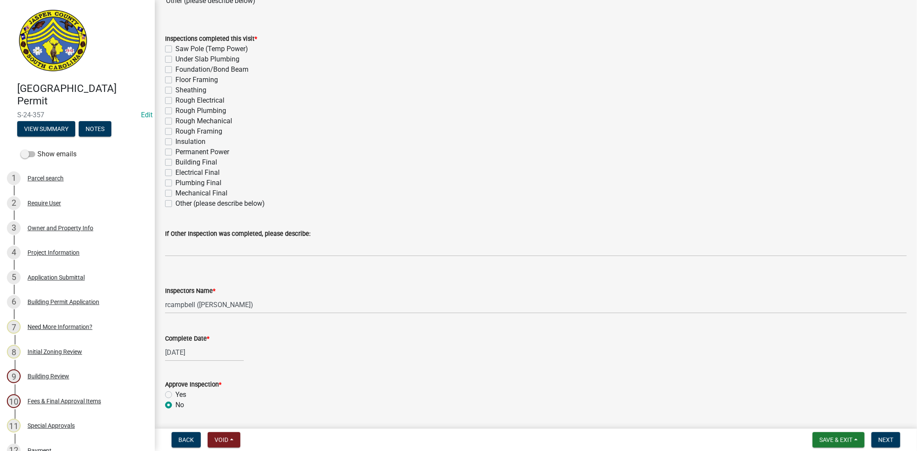
scroll to position [0, 0]
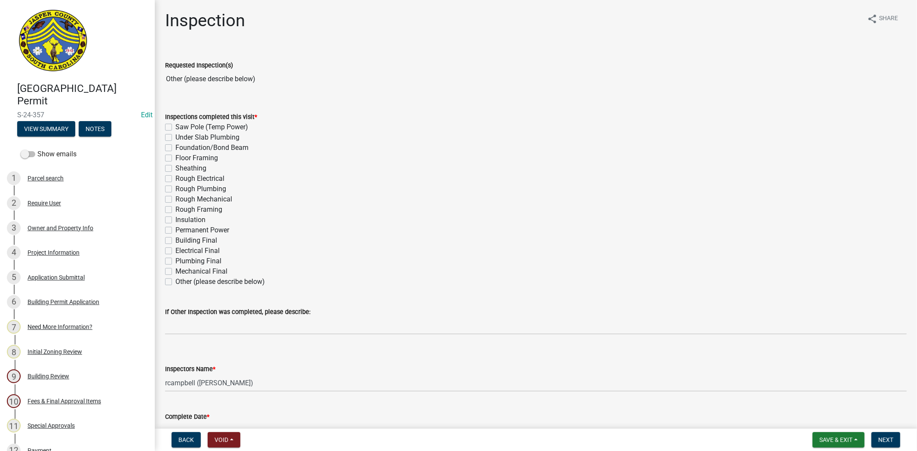
click at [175, 284] on label "Other (please describe below)" at bounding box center [219, 282] width 89 height 10
click at [175, 282] on input "Other (please describe below)" at bounding box center [178, 280] width 6 height 6
checkbox input "true"
checkbox input "false"
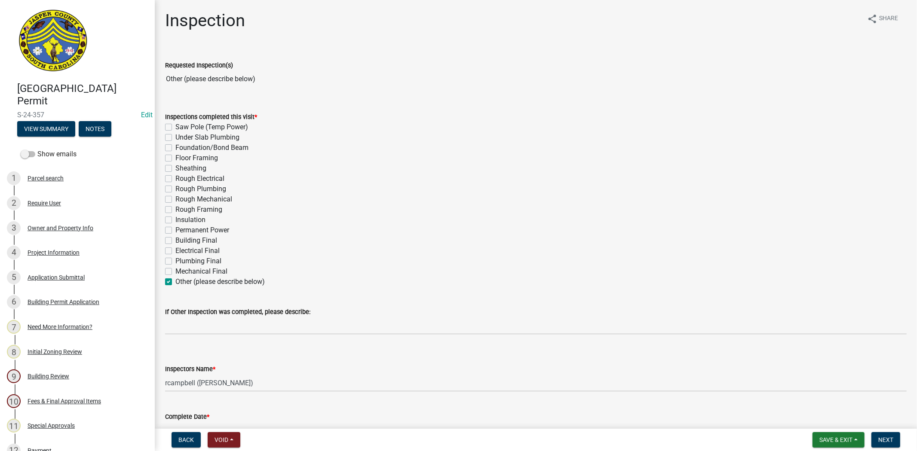
checkbox input "false"
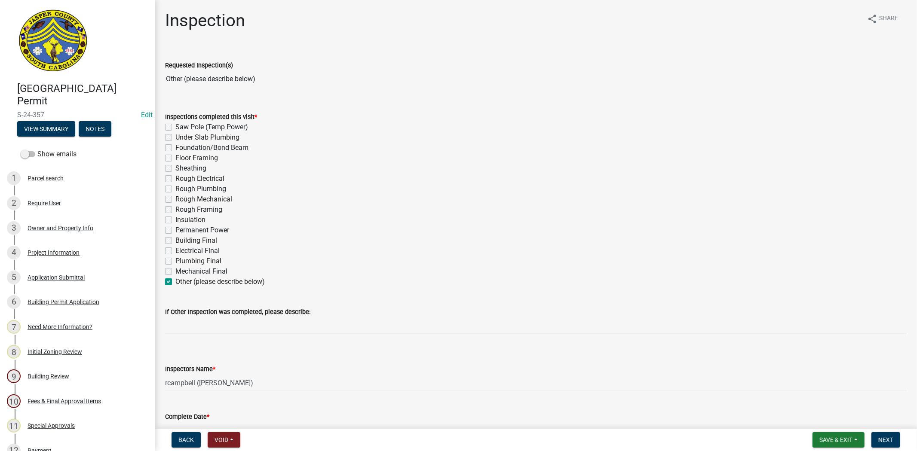
checkbox input "false"
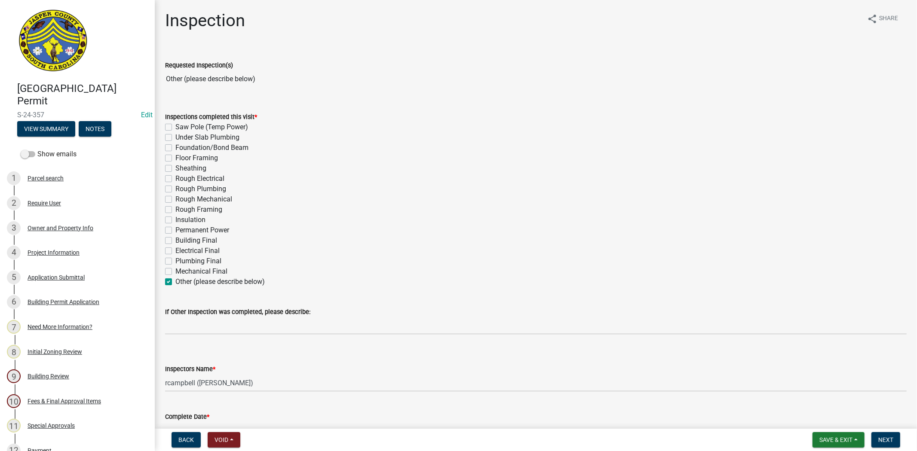
checkbox input "false"
checkbox input "true"
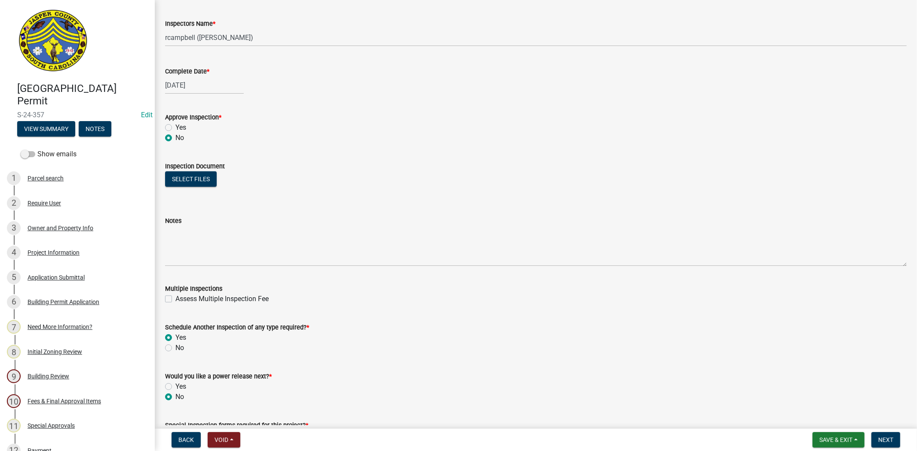
scroll to position [413, 0]
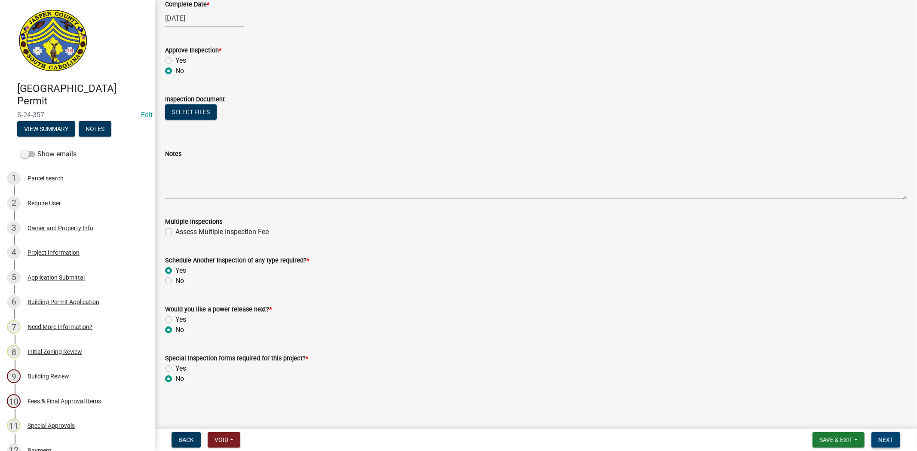
click at [879, 437] on span "Next" at bounding box center [885, 440] width 15 height 7
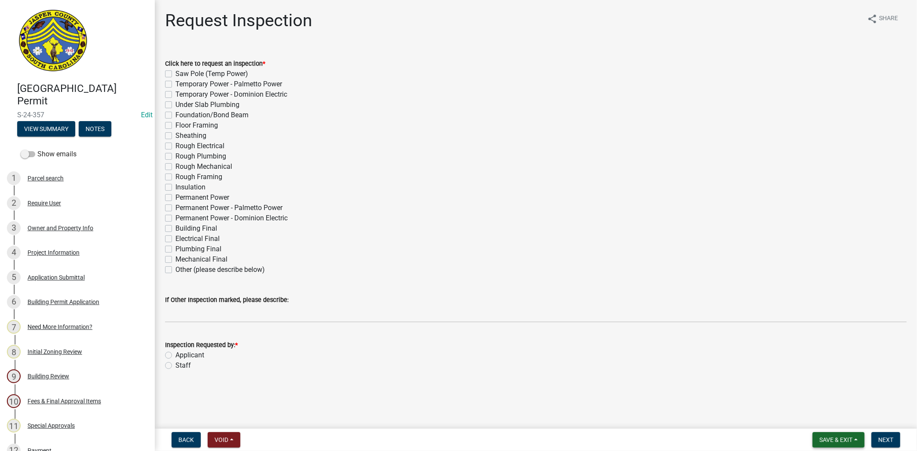
click at [830, 437] on span "Save & Exit" at bounding box center [835, 440] width 33 height 7
click at [824, 419] on button "Save & Exit" at bounding box center [830, 417] width 69 height 21
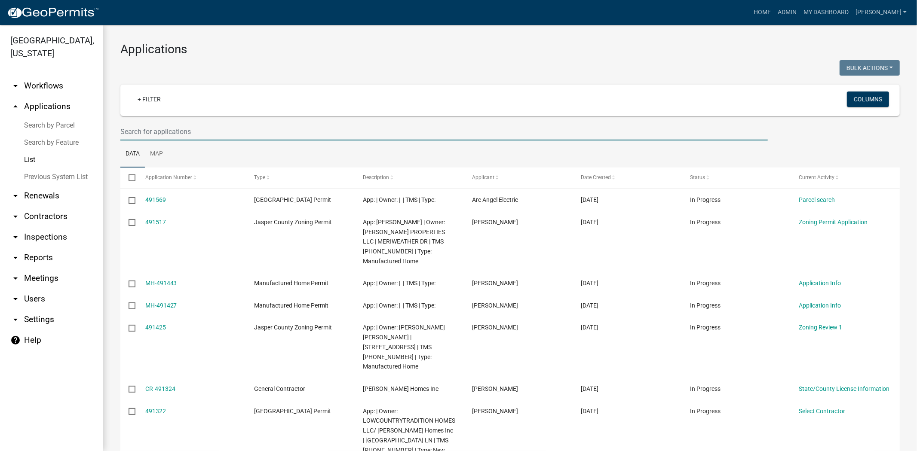
click at [175, 132] on input "text" at bounding box center [443, 132] width 647 height 18
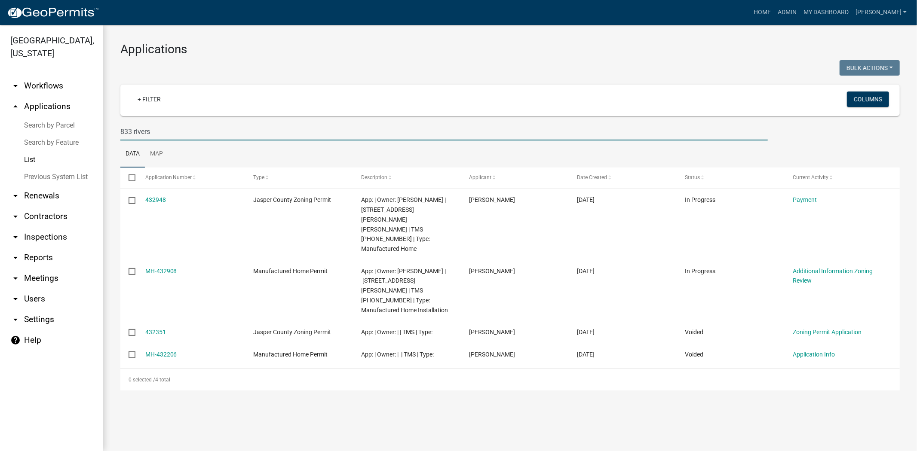
type input "833 rivers"
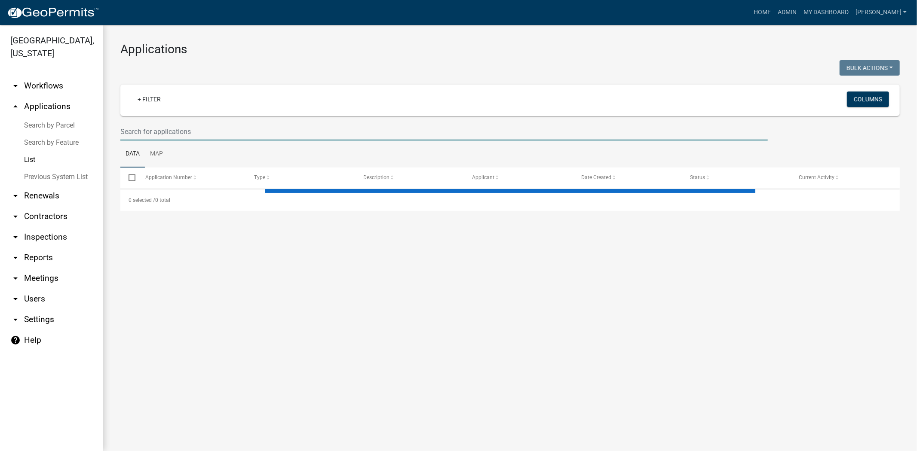
click at [466, 128] on input "text" at bounding box center [443, 132] width 647 height 18
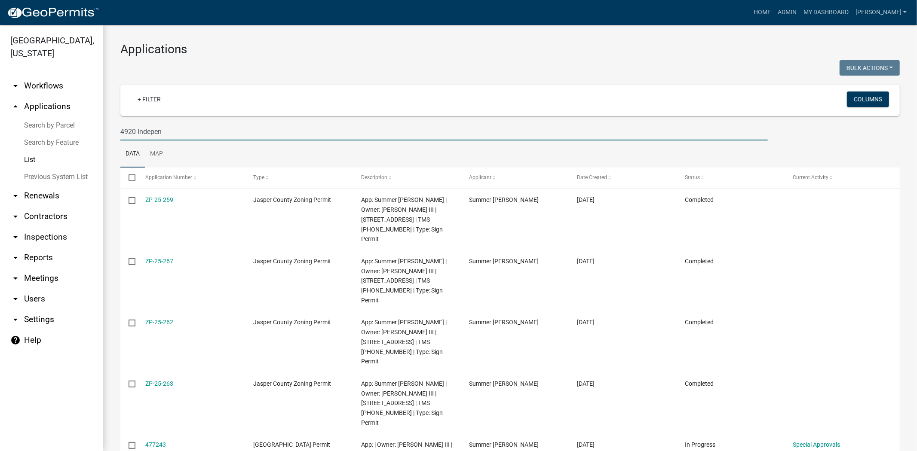
type input "4920 indepen"
